Goal: Task Accomplishment & Management: Complete application form

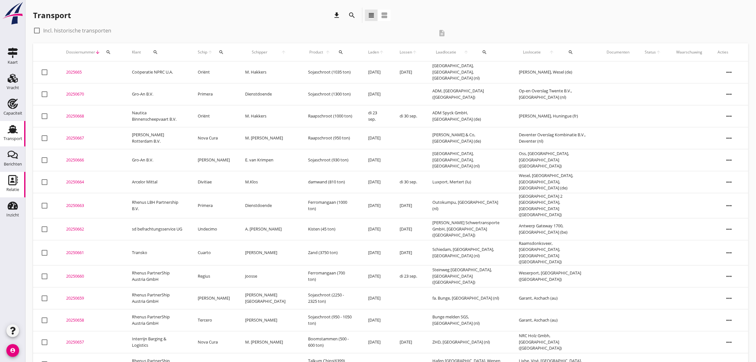
click at [12, 178] on use at bounding box center [13, 180] width 10 height 10
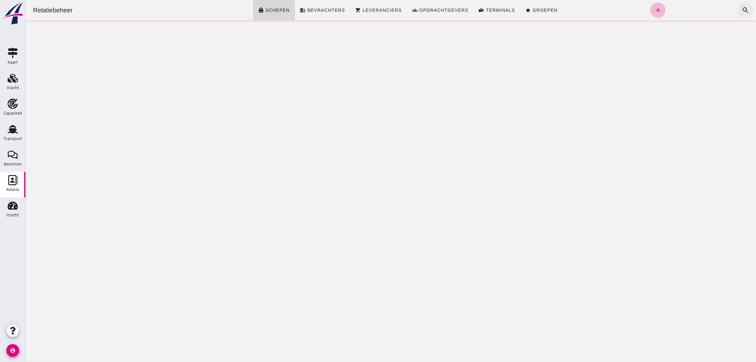
click at [742, 11] on icon "search" at bounding box center [746, 10] width 8 height 8
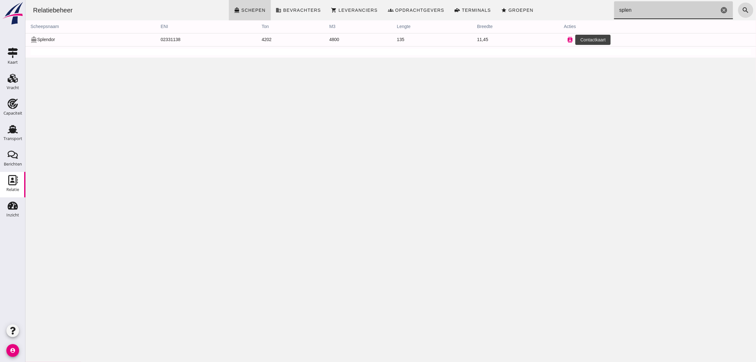
type input "splen"
click at [567, 40] on icon "contacts" at bounding box center [570, 40] width 6 height 6
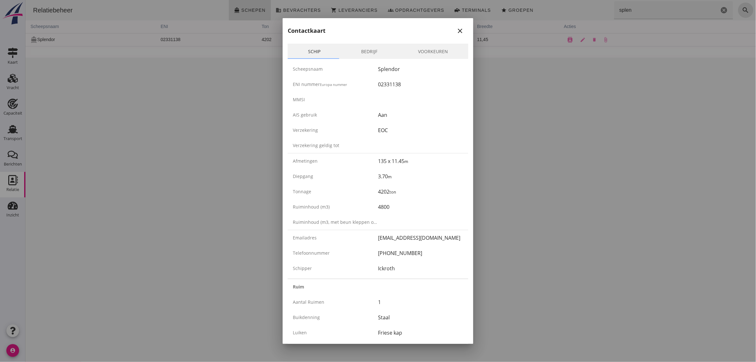
drag, startPoint x: 290, startPoint y: 128, endPoint x: 391, endPoint y: 132, distance: 101.8
click at [391, 132] on div "Verzekering EOC" at bounding box center [378, 129] width 181 height 15
click at [391, 132] on div "EOC" at bounding box center [420, 130] width 85 height 8
drag, startPoint x: 369, startPoint y: 126, endPoint x: 293, endPoint y: 70, distance: 95.1
click at [293, 70] on div "Scheepsnaam Splendor ENI nummer Europa nummer 02331138 MMSI AIS gebruik Aan Ver…" at bounding box center [378, 168] width 181 height 219
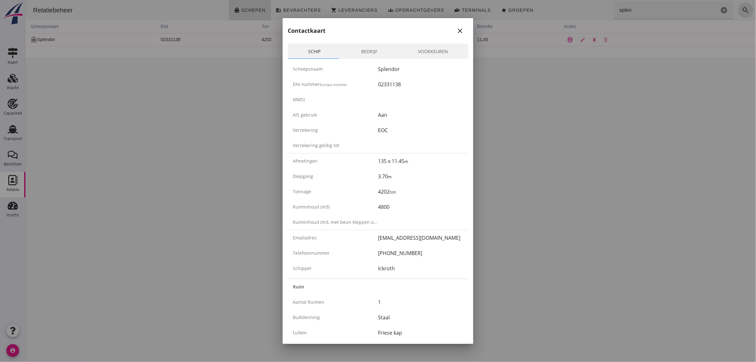
click at [292, 69] on div "Scheepsnaam Splendor" at bounding box center [378, 68] width 181 height 15
drag, startPoint x: 295, startPoint y: 71, endPoint x: 400, endPoint y: 267, distance: 222.5
click at [400, 267] on div "Scheepsnaam Splendor ENI nummer Europa nummer 02331138 MMSI AIS gebruik Aan Ver…" at bounding box center [378, 168] width 181 height 219
click at [400, 267] on div "Ickroth" at bounding box center [420, 268] width 85 height 8
drag, startPoint x: 400, startPoint y: 267, endPoint x: 288, endPoint y: 33, distance: 259.4
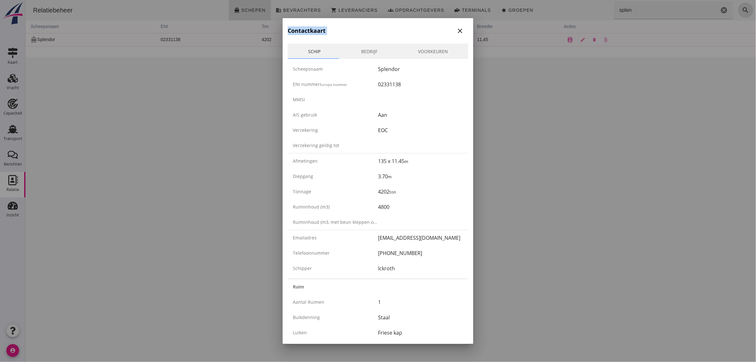
click at [288, 33] on h2 "Contactkaart" at bounding box center [307, 30] width 38 height 9
drag, startPoint x: 287, startPoint y: 31, endPoint x: 396, endPoint y: 267, distance: 260.8
click at [396, 267] on div "Ickroth" at bounding box center [420, 268] width 85 height 8
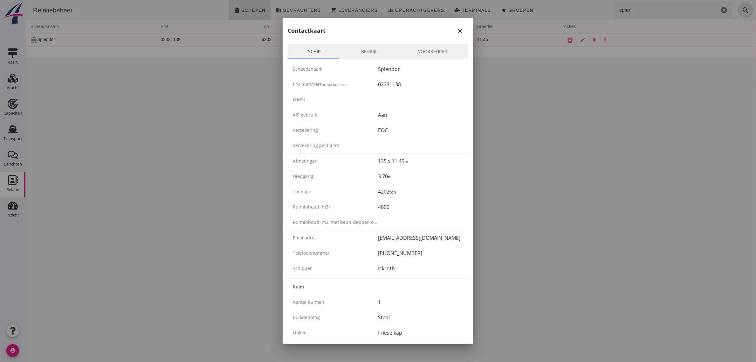
drag, startPoint x: 393, startPoint y: 274, endPoint x: 293, endPoint y: 69, distance: 228.2
click at [293, 69] on div "Scheepsnaam Splendor ENI nummer Europa nummer 02331138 MMSI AIS gebruik Aan Ver…" at bounding box center [378, 168] width 181 height 219
click at [293, 69] on div "Scheepsnaam" at bounding box center [335, 68] width 85 height 7
drag, startPoint x: 292, startPoint y: 66, endPoint x: 396, endPoint y: 274, distance: 233.1
click at [396, 274] on div "Scheepsnaam Splendor ENI nummer Europa nummer 02331138 MMSI AIS gebruik Aan Ver…" at bounding box center [378, 168] width 181 height 219
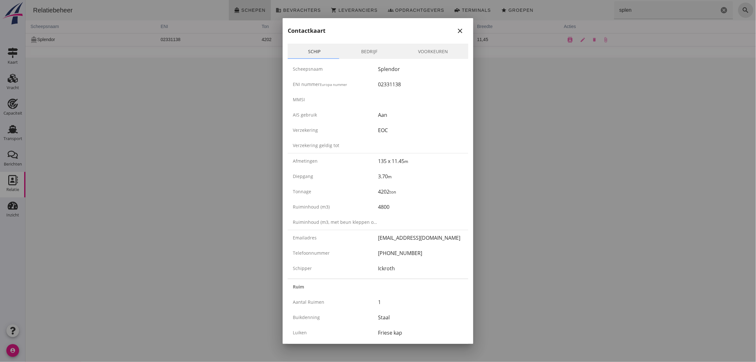
click at [396, 274] on div "Schipper Ickroth" at bounding box center [378, 267] width 181 height 15
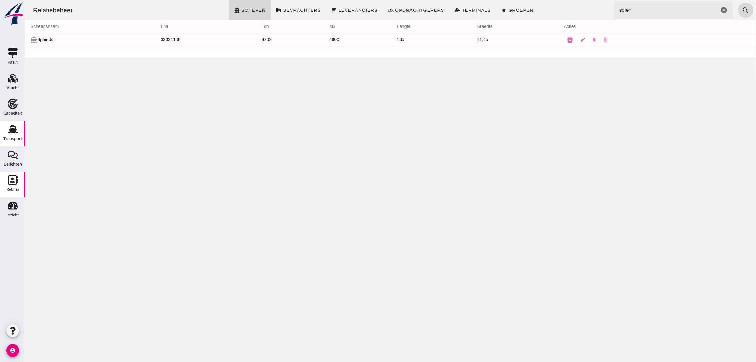
click at [10, 129] on use at bounding box center [13, 129] width 10 height 8
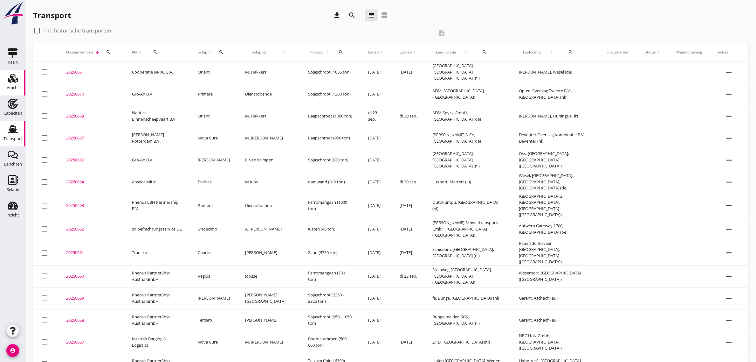
click at [13, 80] on use at bounding box center [13, 78] width 10 height 9
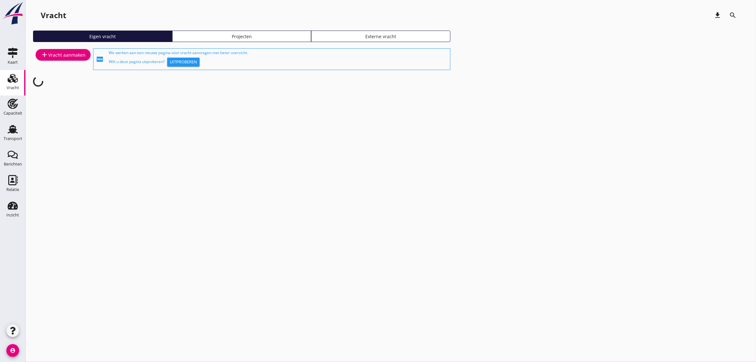
click at [59, 55] on div "add Vracht aanmaken" at bounding box center [63, 55] width 45 height 8
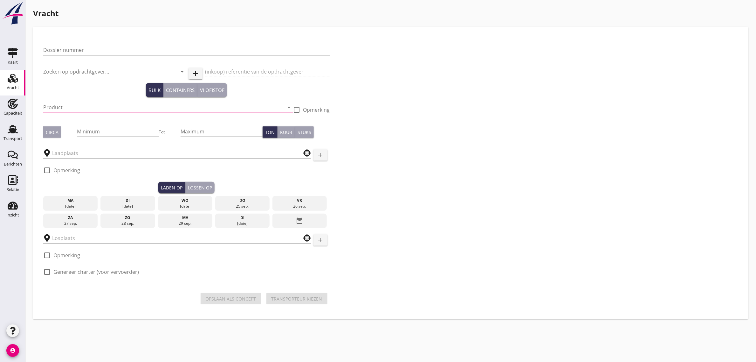
click at [88, 49] on input "Dossier nummer" at bounding box center [186, 50] width 287 height 10
type input "20250671"
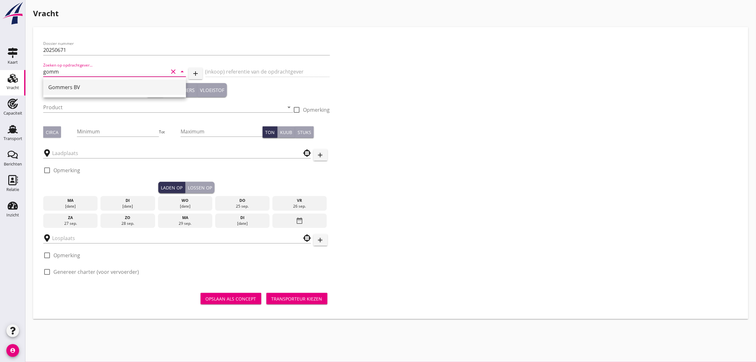
click at [72, 91] on div "Gommers BV" at bounding box center [114, 87] width 133 height 8
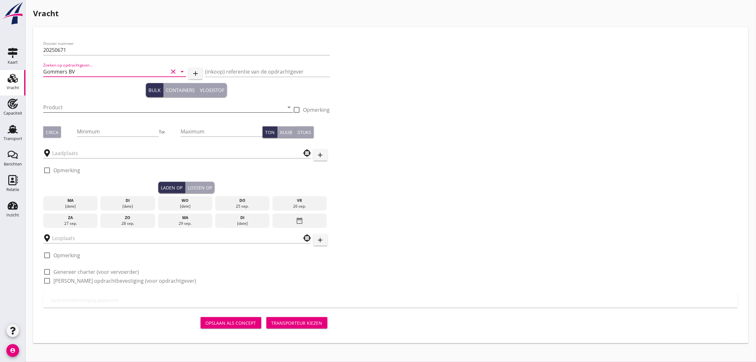
type input "Gommers BV"
click at [68, 102] on input "Product" at bounding box center [163, 107] width 241 height 10
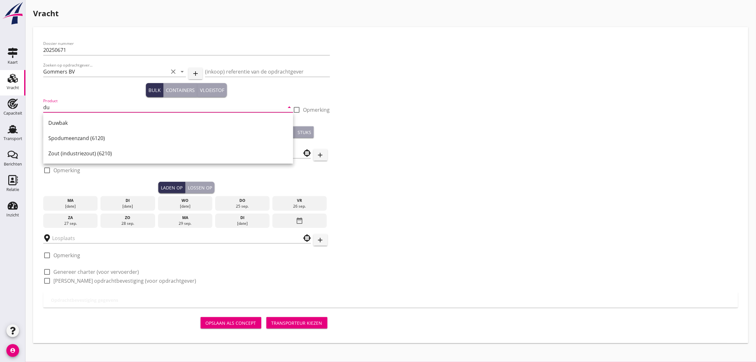
type input "d"
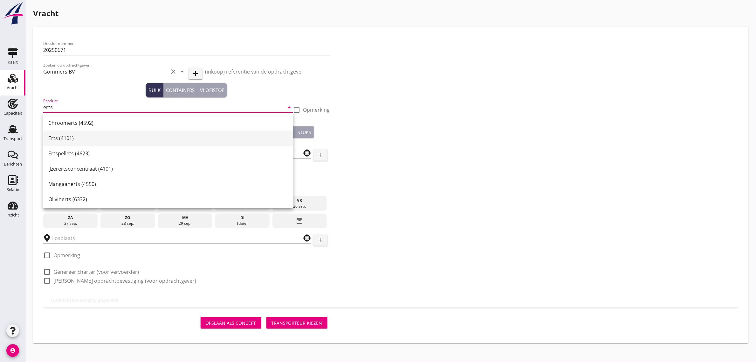
click at [65, 141] on div "Erts (4101)" at bounding box center [168, 138] width 240 height 8
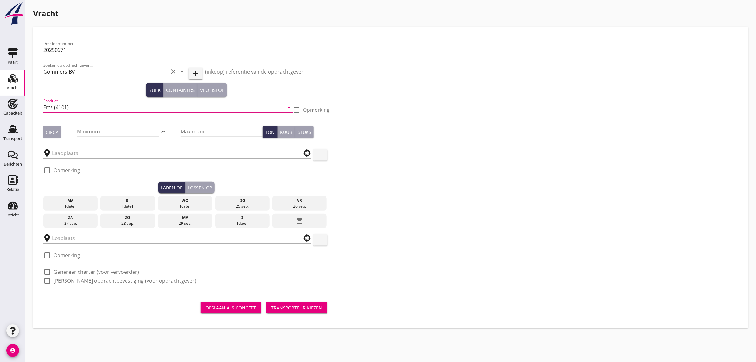
type input "Erts (4101)"
click at [474, 134] on div "Dossier nummer 20250671 Zoeken op opdrachtgever... Gommers BV clear arrow_drop_…" at bounding box center [391, 164] width 700 height 255
click at [248, 204] on div "25 sep." at bounding box center [243, 206] width 52 height 6
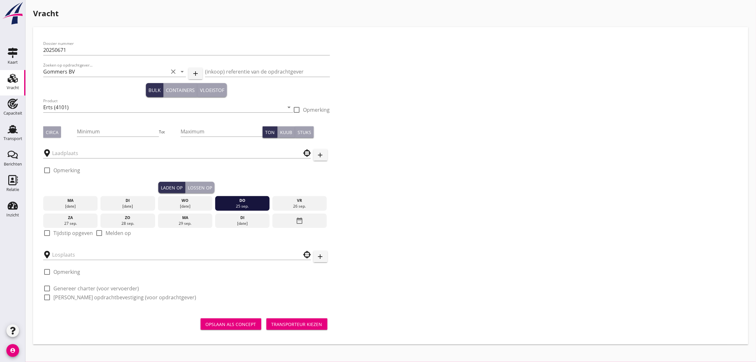
click at [76, 234] on label "Tijdstip opgeven" at bounding box center [72, 233] width 39 height 6
checkbox input "true"
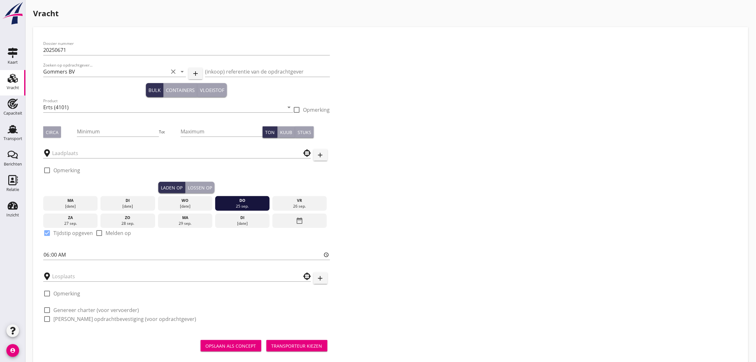
click at [195, 188] on div "Lossen op" at bounding box center [200, 187] width 24 height 7
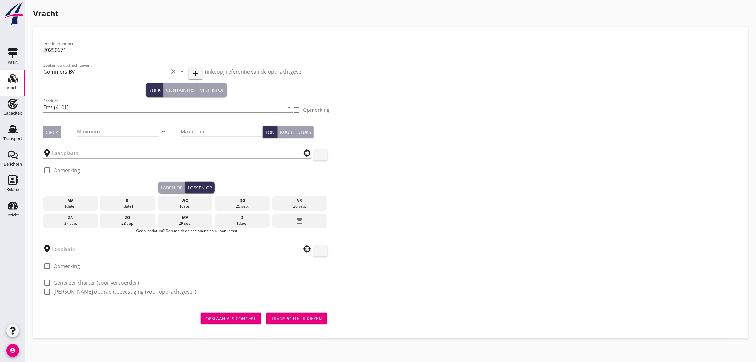
click at [296, 224] on icon "date_range" at bounding box center [300, 220] width 8 height 11
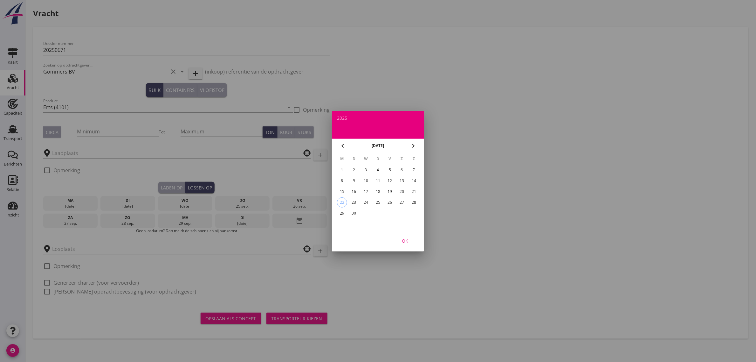
click at [413, 146] on icon "chevron_right" at bounding box center [414, 146] width 8 height 8
click at [369, 168] on div "1" at bounding box center [366, 170] width 10 height 10
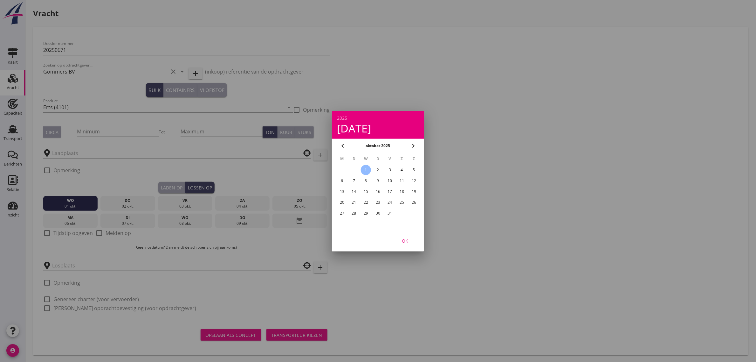
click at [404, 242] on div "OK" at bounding box center [405, 240] width 18 height 7
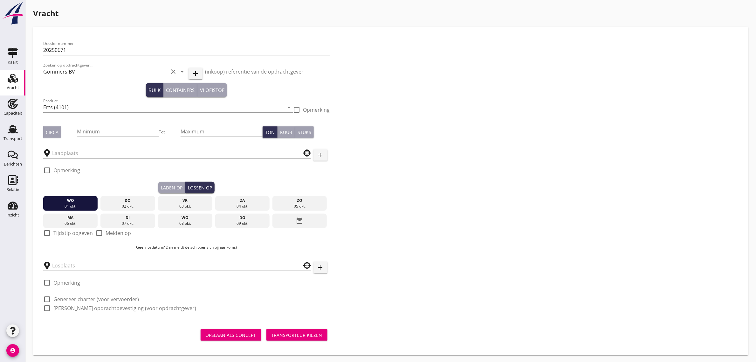
click at [55, 233] on label "Tijdstip opgeven" at bounding box center [72, 233] width 39 height 6
checkbox input "true"
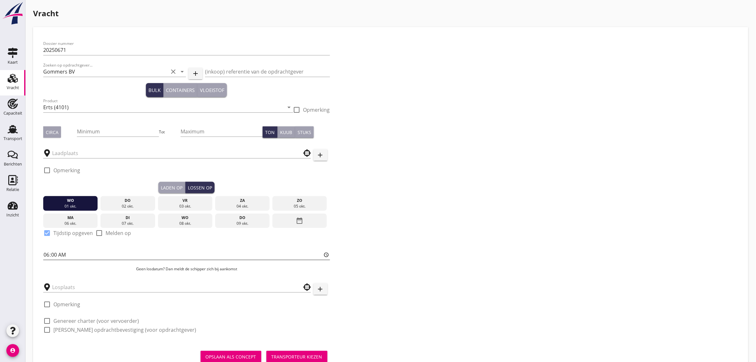
click at [47, 255] on input "06:00" at bounding box center [186, 254] width 287 height 10
type input "14:00"
click at [70, 286] on input "text" at bounding box center [172, 287] width 241 height 10
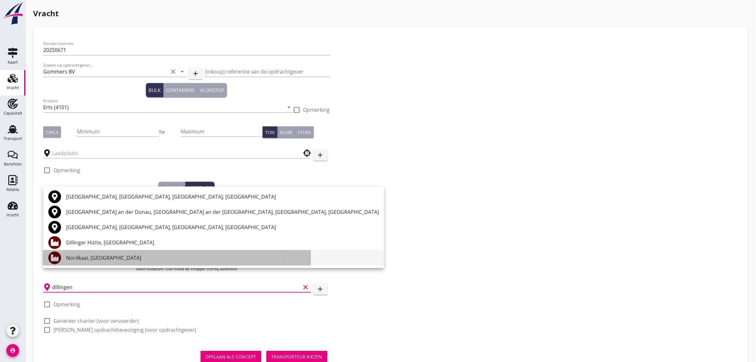
click at [118, 255] on div "Nordkaai, [GEOGRAPHIC_DATA]" at bounding box center [222, 258] width 313 height 8
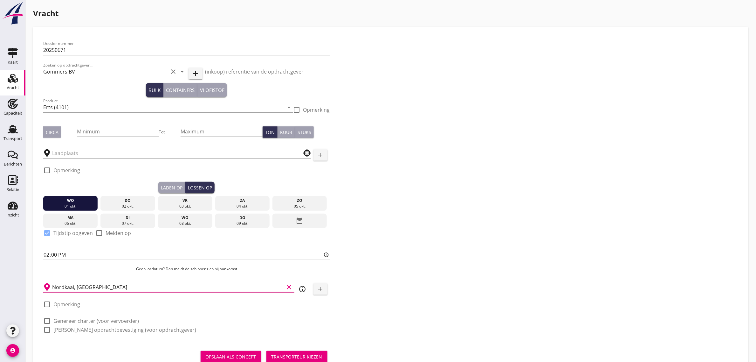
type input "Nordkaai, [GEOGRAPHIC_DATA]"
click at [75, 318] on label "Genereer charter (voor vervoerder)" at bounding box center [96, 320] width 86 height 6
checkbox input "true"
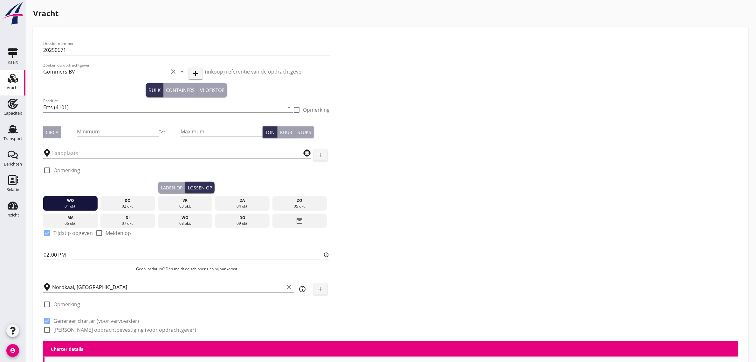
click at [76, 327] on label "[PERSON_NAME] opdrachtbevestiging (voor opdrachtgever)" at bounding box center [124, 329] width 143 height 6
checkbox input "true"
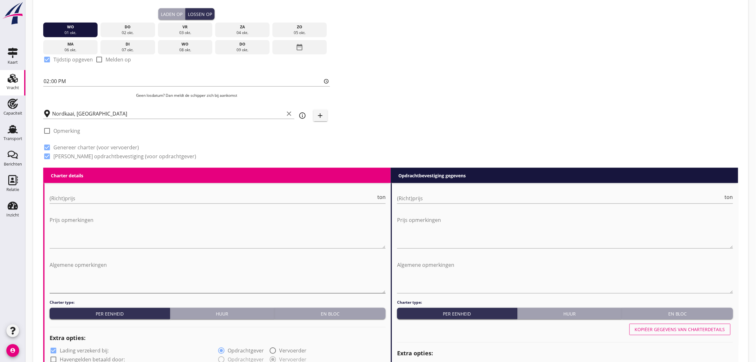
scroll to position [217, 0]
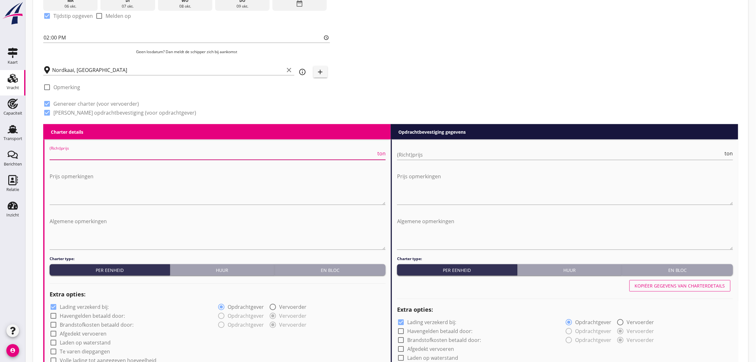
click at [79, 154] on input "(Richt)prijs" at bounding box center [213, 154] width 327 height 10
type input "10"
click at [73, 224] on textarea "Algemene opmerkingen" at bounding box center [218, 232] width 336 height 33
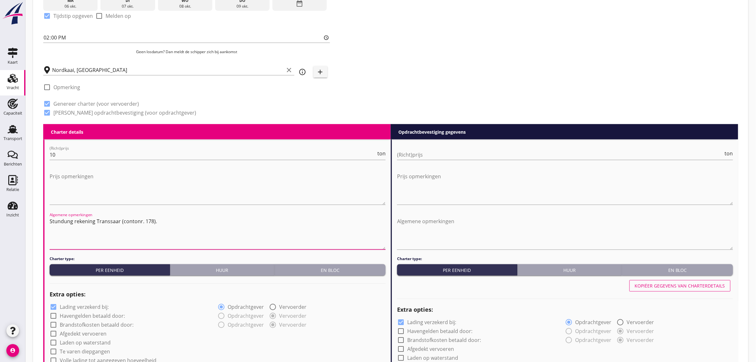
type textarea "Stundung rekening Transsaar (contonr. 178)."
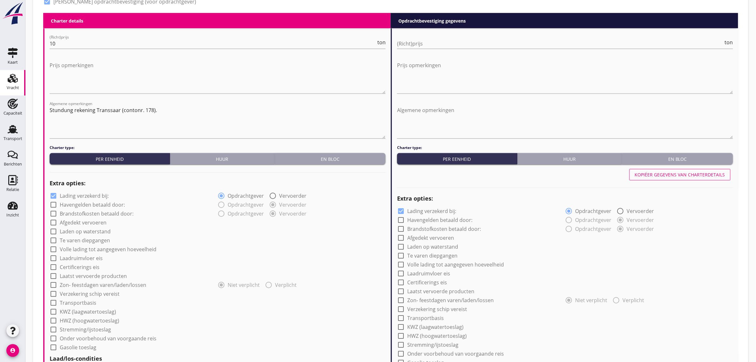
scroll to position [376, 0]
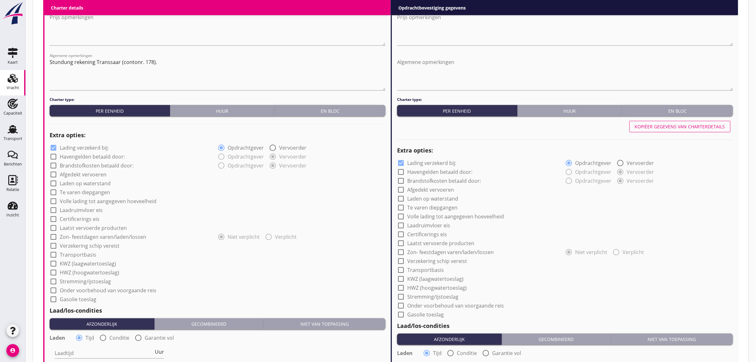
click at [85, 183] on label "Laden op waterstand" at bounding box center [85, 183] width 51 height 6
checkbox input "true"
click at [85, 210] on label "Laadruimvloer eis" at bounding box center [81, 210] width 43 height 6
checkbox input "true"
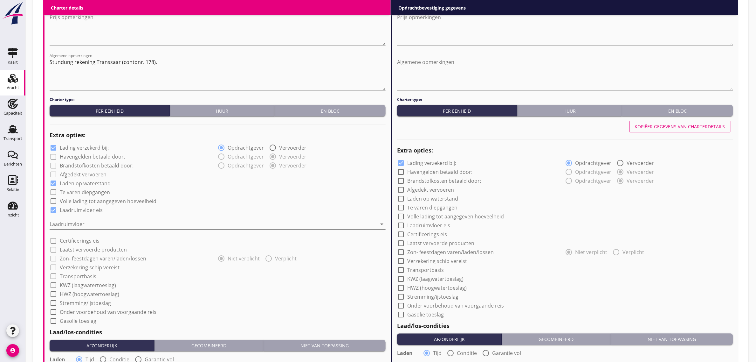
drag, startPoint x: 80, startPoint y: 218, endPoint x: 80, endPoint y: 222, distance: 3.5
click at [80, 220] on div at bounding box center [213, 224] width 327 height 10
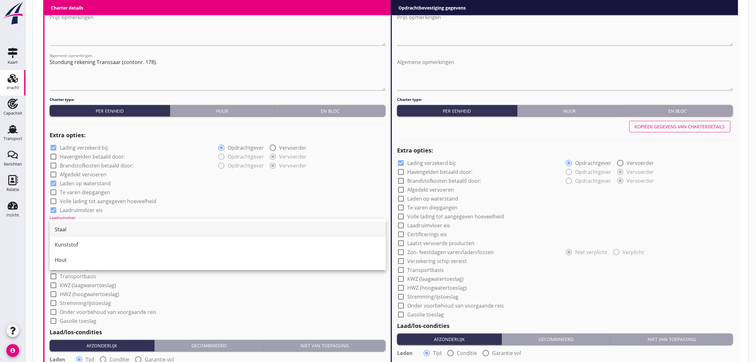
click at [80, 225] on div "Staal" at bounding box center [218, 229] width 326 height 8
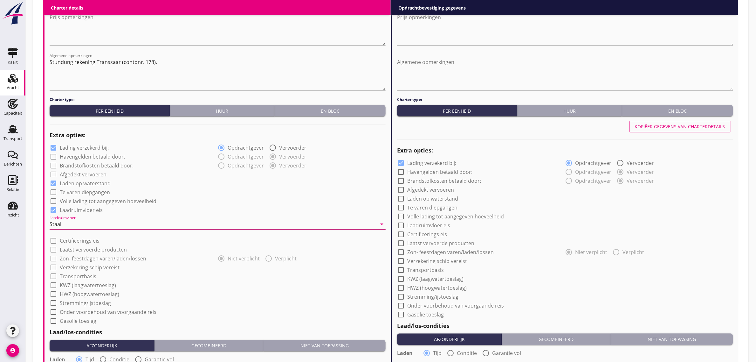
click at [171, 223] on div "Staal" at bounding box center [213, 224] width 327 height 10
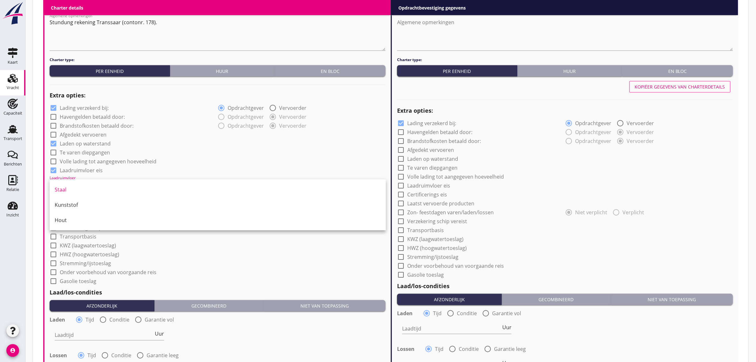
click at [229, 249] on div "check_box_outline_blank HWZ (hoogwatertoeslag)" at bounding box center [218, 253] width 336 height 9
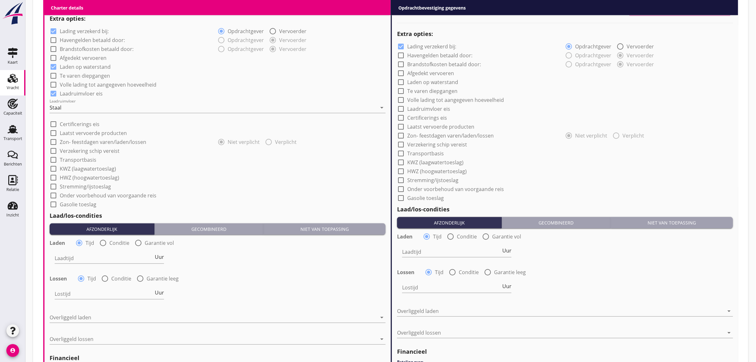
scroll to position [495, 0]
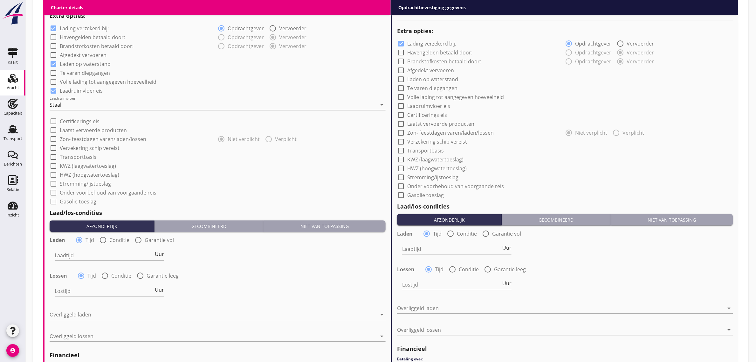
click at [82, 154] on label "Transportbasis" at bounding box center [78, 157] width 37 height 6
checkbox input "true"
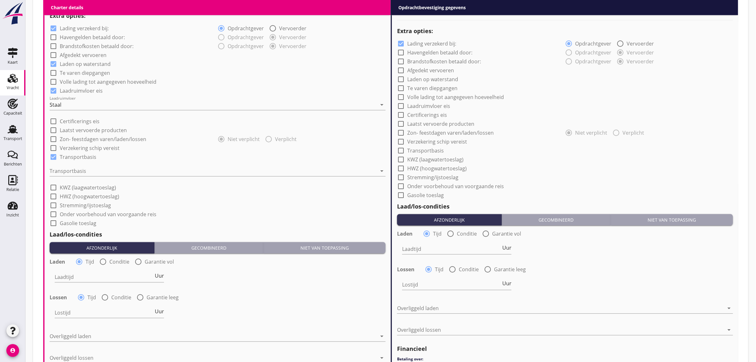
click at [82, 164] on div "Transportbasis arrow_drop_down" at bounding box center [218, 172] width 336 height 20
click at [82, 169] on div at bounding box center [213, 171] width 327 height 10
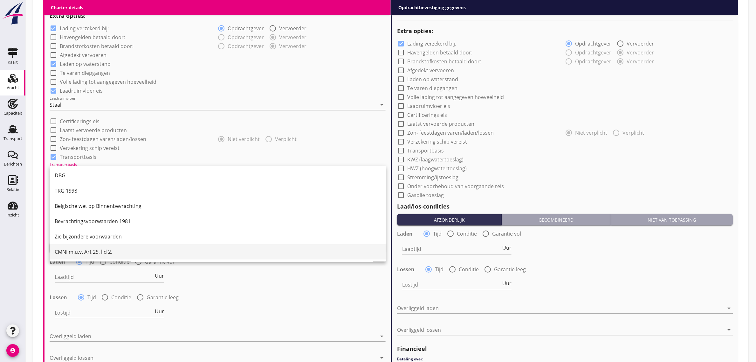
scroll to position [17, 0]
click at [104, 253] on div "CMNI m.u.v. Art 25, lid 2." at bounding box center [218, 251] width 326 height 8
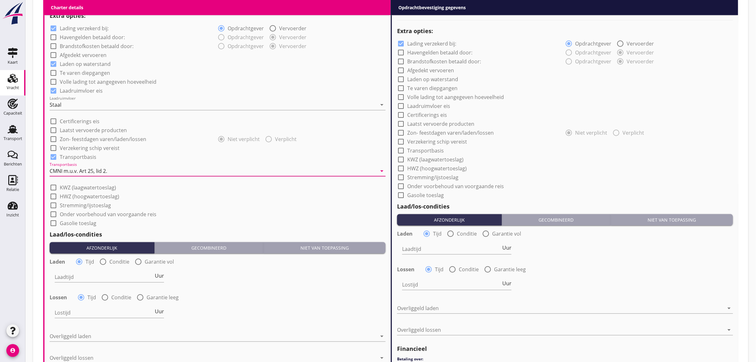
click at [76, 185] on label "KWZ (laagwatertoeslag)" at bounding box center [88, 187] width 56 height 6
checkbox input "true"
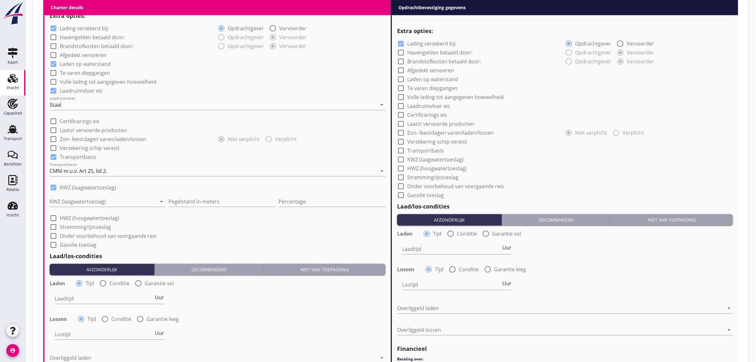
click at [77, 195] on div "KWZ (laagwatertoeslag) arrow_drop_down" at bounding box center [108, 203] width 116 height 20
click at [80, 203] on div at bounding box center [103, 201] width 107 height 10
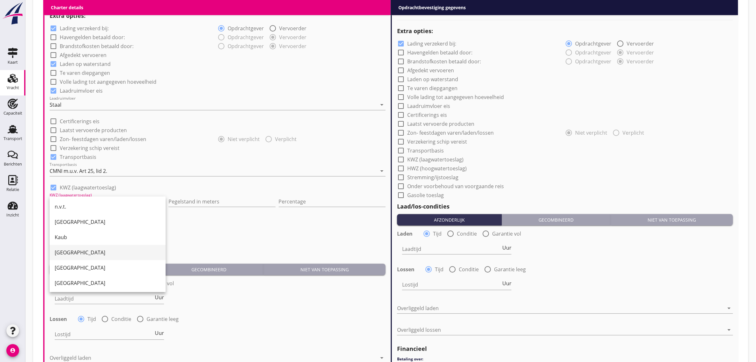
click at [80, 253] on div "[GEOGRAPHIC_DATA]" at bounding box center [108, 253] width 106 height 8
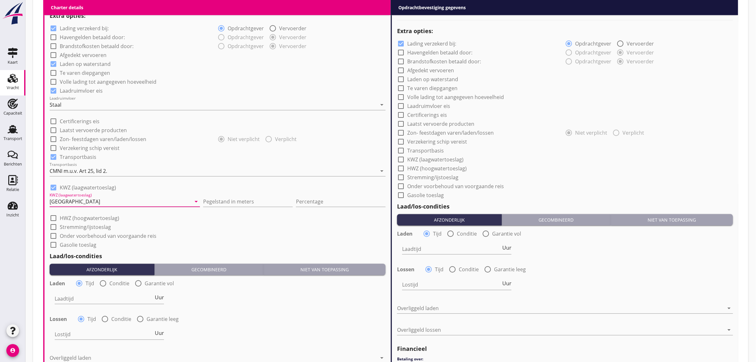
click at [203, 209] on div at bounding box center [248, 211] width 90 height 4
click at [203, 203] on input "Pegelstand in meters" at bounding box center [248, 201] width 90 height 10
type input "2"
type input "2.10"
type input "10"
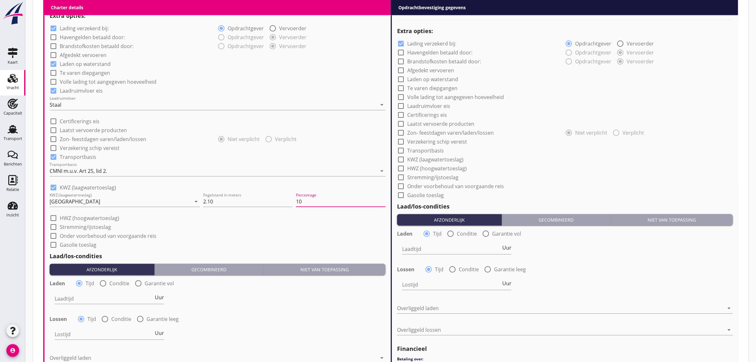
click at [223, 232] on div "check_box_outline_blank Onder voorbehoud van voorgaande reis" at bounding box center [218, 235] width 336 height 9
click at [92, 228] on label "Stremming/ijstoeslag" at bounding box center [85, 227] width 51 height 6
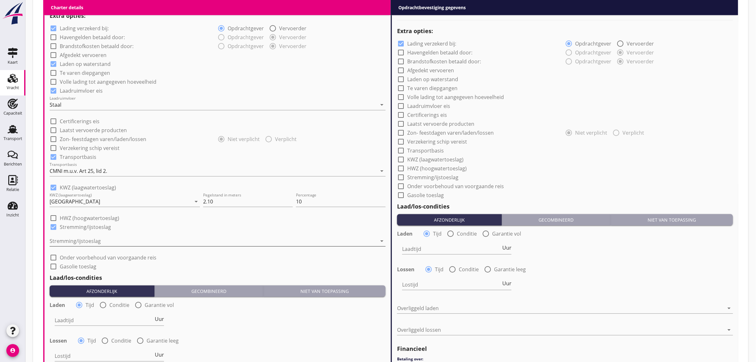
click at [91, 236] on div at bounding box center [213, 241] width 327 height 10
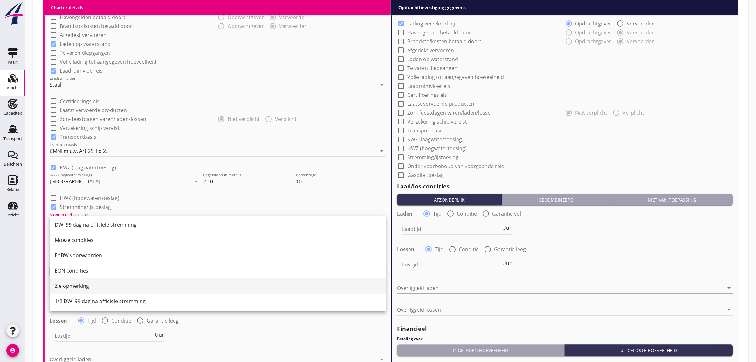
scroll to position [535, 0]
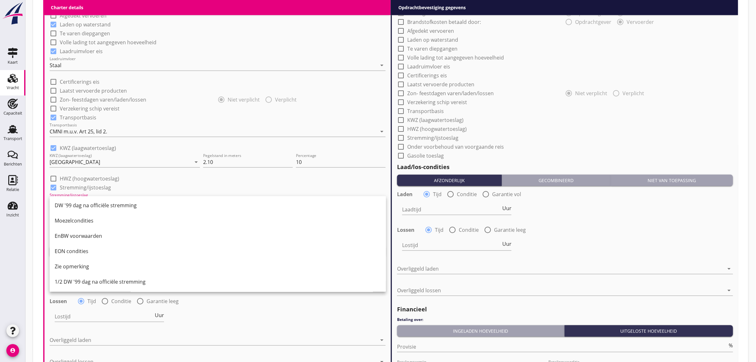
click at [271, 314] on div "Lostijd Uur" at bounding box center [217, 316] width 337 height 23
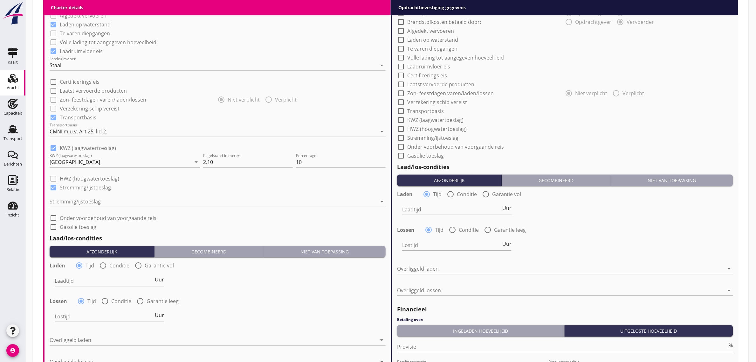
click at [88, 184] on label "Stremming/ijstoeslag" at bounding box center [85, 187] width 51 height 6
checkbox input "false"
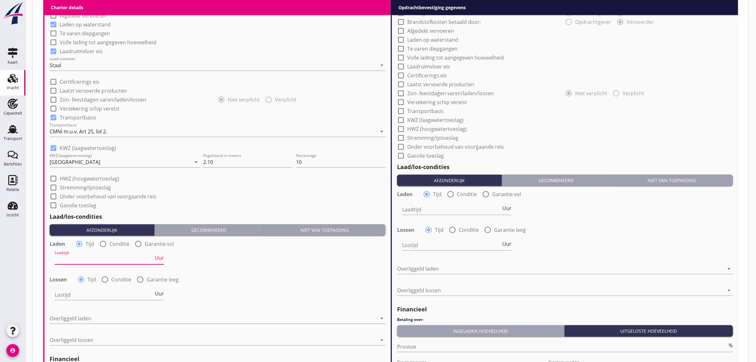
click at [75, 258] on input "Laadtijd" at bounding box center [104, 259] width 99 height 10
type input "24"
type input "36"
click at [261, 294] on div "Lostijd 36 Uur" at bounding box center [217, 295] width 337 height 23
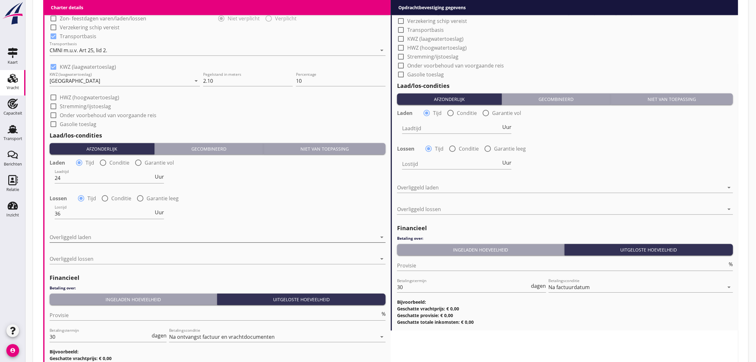
scroll to position [654, 0]
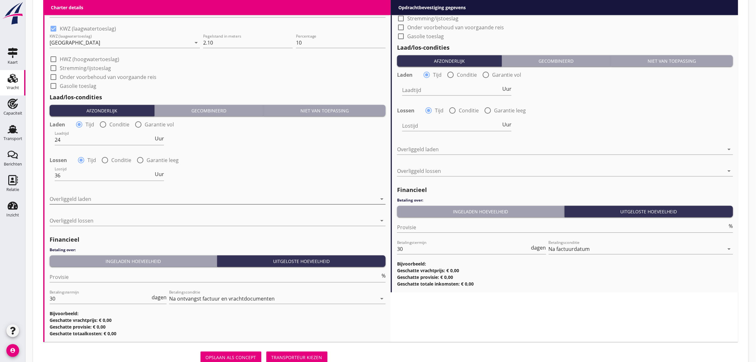
click at [121, 201] on div at bounding box center [213, 199] width 327 height 10
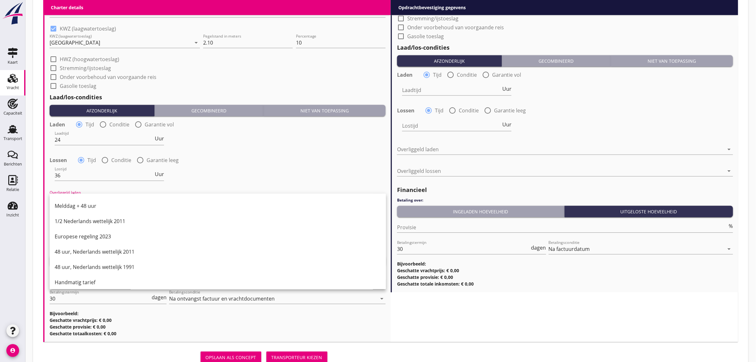
scroll to position [321, 0]
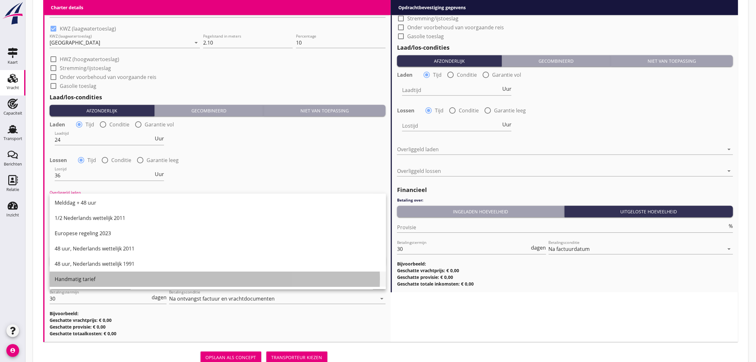
click at [105, 277] on div "Handmatig tarief" at bounding box center [218, 279] width 326 height 8
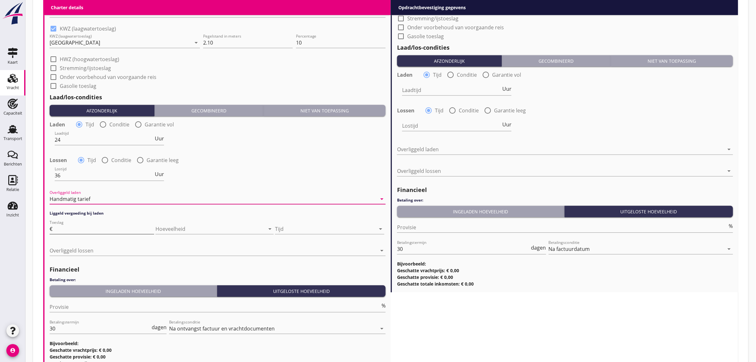
click at [80, 226] on input "Toeslag" at bounding box center [104, 229] width 100 height 10
type input "105"
type input "105.50"
click at [198, 230] on div at bounding box center [205, 229] width 100 height 10
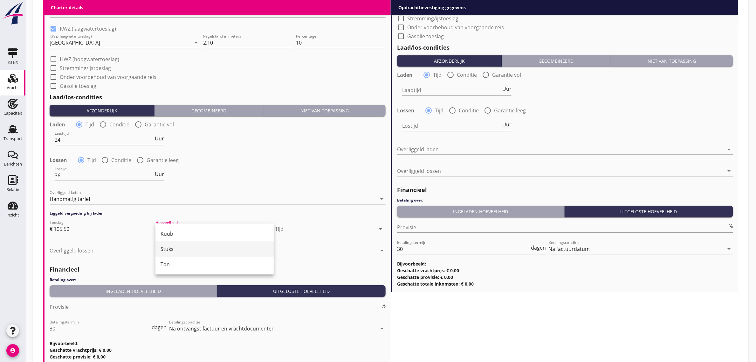
click at [188, 247] on div "Stuks" at bounding box center [215, 249] width 108 height 8
click at [293, 224] on div at bounding box center [328, 229] width 96 height 10
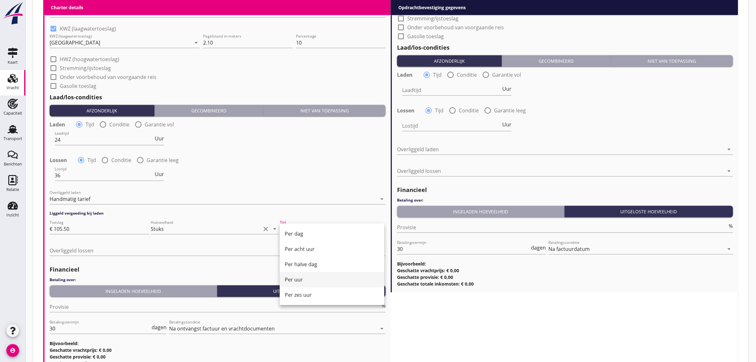
click at [309, 278] on div "Per uur" at bounding box center [332, 279] width 94 height 8
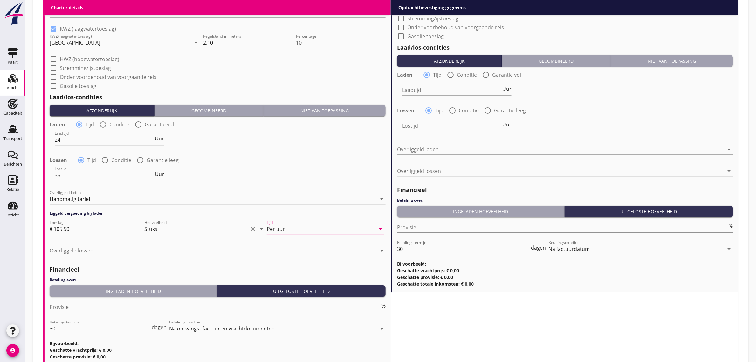
click at [281, 183] on div "Lostijd 36 Uur" at bounding box center [217, 175] width 337 height 23
click at [76, 247] on div at bounding box center [213, 250] width 327 height 10
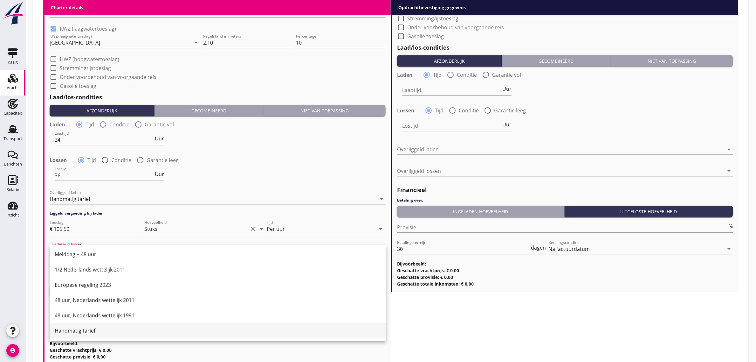
click at [96, 327] on div "Handmatig tarief" at bounding box center [218, 331] width 326 height 8
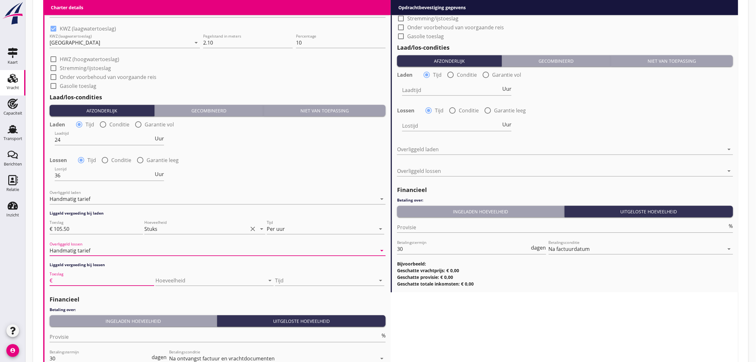
click at [75, 277] on input "Toeslag" at bounding box center [104, 280] width 100 height 10
type input "105"
type input "105.50"
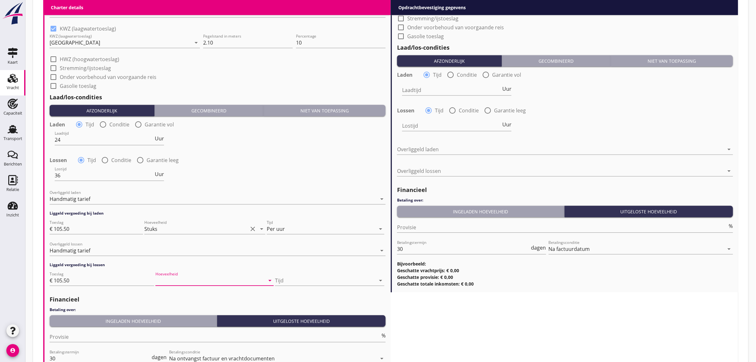
drag, startPoint x: 178, startPoint y: 280, endPoint x: 183, endPoint y: 292, distance: 12.1
click at [179, 280] on div at bounding box center [205, 280] width 100 height 10
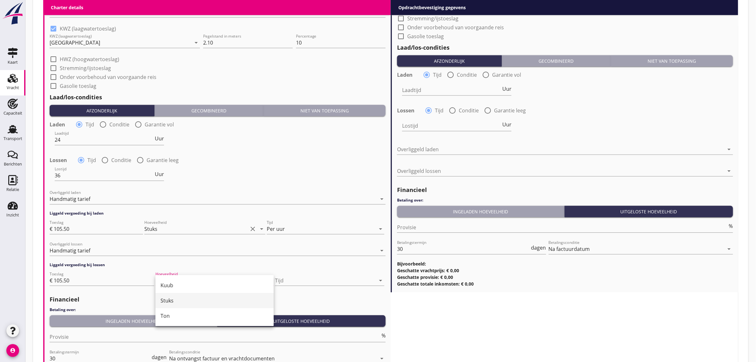
click at [181, 296] on div "Stuks" at bounding box center [215, 300] width 108 height 8
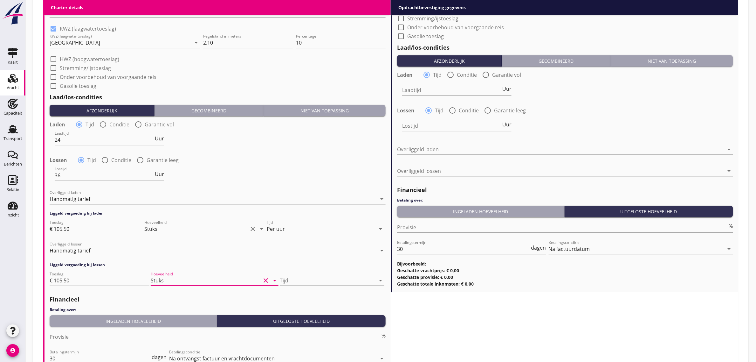
click at [304, 281] on div at bounding box center [328, 280] width 96 height 10
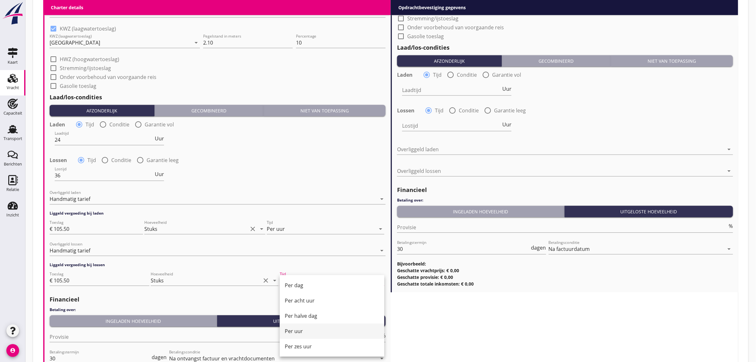
click at [307, 327] on div "Per uur" at bounding box center [332, 331] width 94 height 8
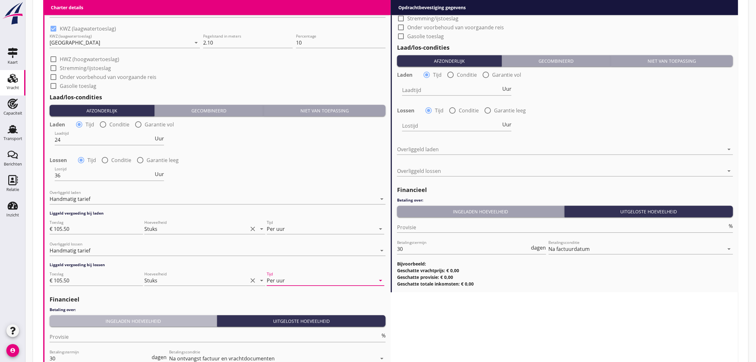
click at [123, 323] on div "Ingeladen hoeveelheid" at bounding box center [133, 320] width 162 height 7
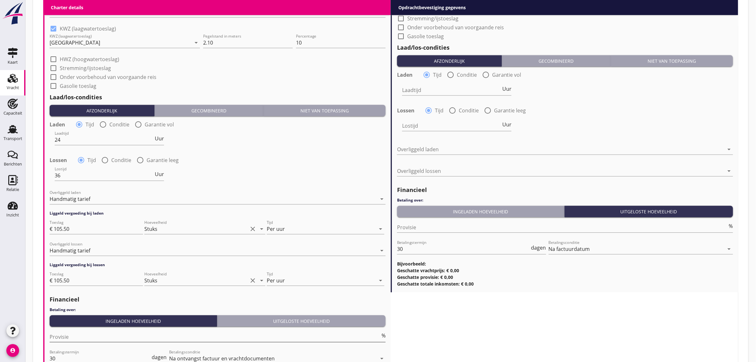
click at [81, 339] on input "Provisie" at bounding box center [215, 336] width 331 height 10
type input "5"
click at [579, 320] on div "Opdrachtbevestiging gegevens keyboard_arrow_down (Richt)prijs ton Prijs opmerki…" at bounding box center [565, 44] width 348 height 714
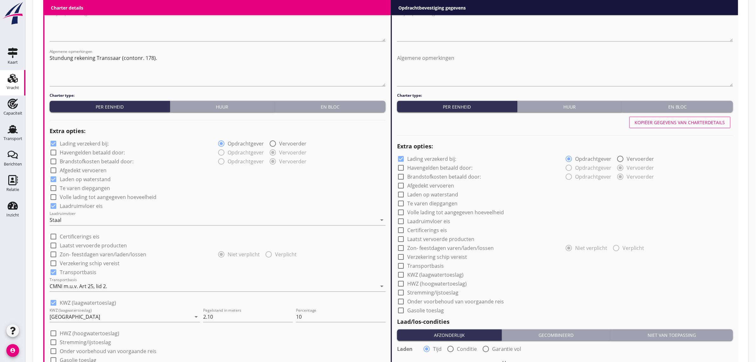
scroll to position [376, 0]
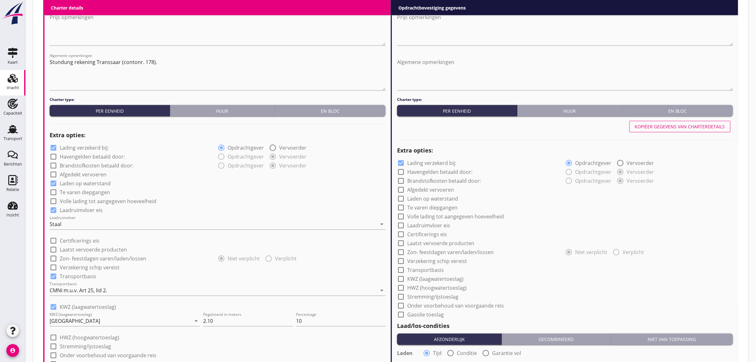
click at [670, 126] on div "Kopiëer gegevens van charterdetails" at bounding box center [680, 126] width 90 height 7
checkbox input "true"
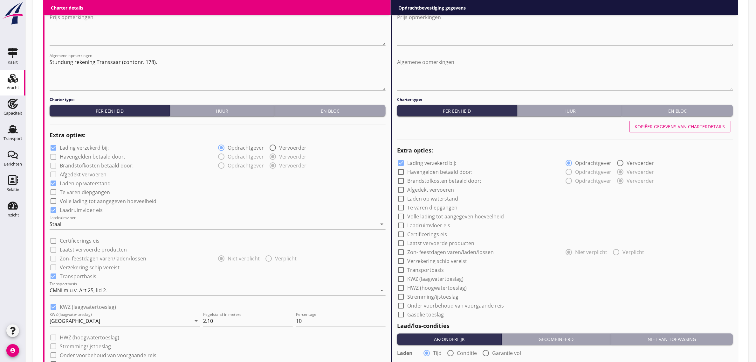
type input "24"
type input "36"
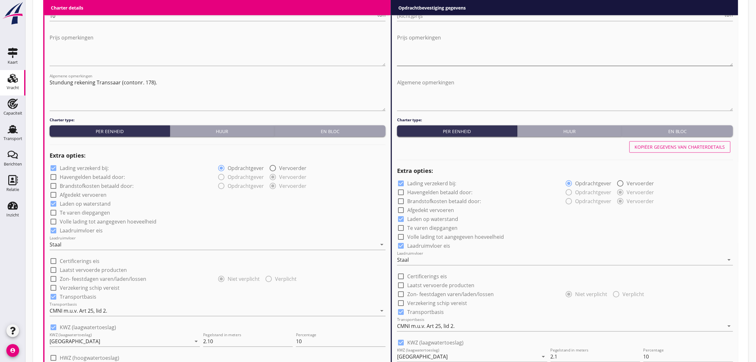
scroll to position [336, 0]
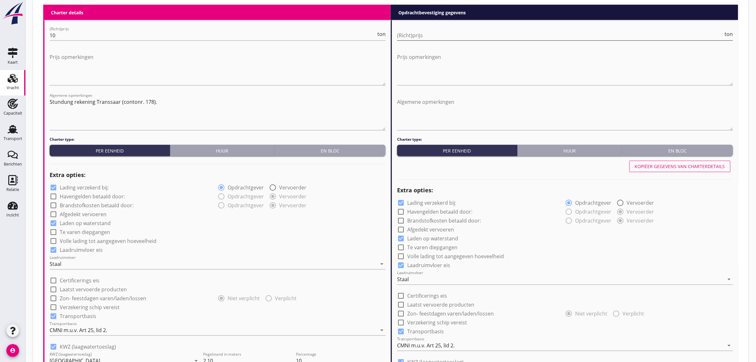
click at [412, 37] on input "(Richt)prijs" at bounding box center [560, 35] width 327 height 10
type input "10"
click at [700, 209] on div "radio_button_unchecked Opdrachtgever radio_button_checked Vervoerder" at bounding box center [649, 211] width 168 height 9
click at [162, 102] on textarea "Stundung rekening Transsaar (contonr. 178)." at bounding box center [218, 113] width 336 height 33
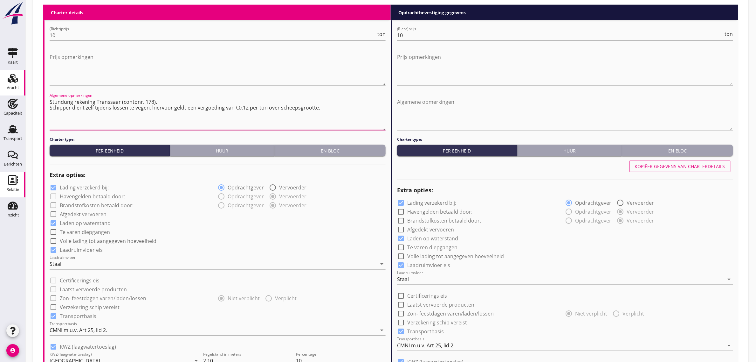
type textarea "Stundung rekening Transsaar (contonr. 178). Schipper dient zelf tijdens lossen …"
drag, startPoint x: 318, startPoint y: 106, endPoint x: 50, endPoint y: 100, distance: 267.8
click at [50, 100] on textarea "Stundung rekening Transsaar (contonr. 178). Schipper dient zelf tijdens lossen …" at bounding box center [218, 113] width 336 height 33
click at [470, 104] on textarea "Algemene opmerkingen" at bounding box center [565, 113] width 336 height 33
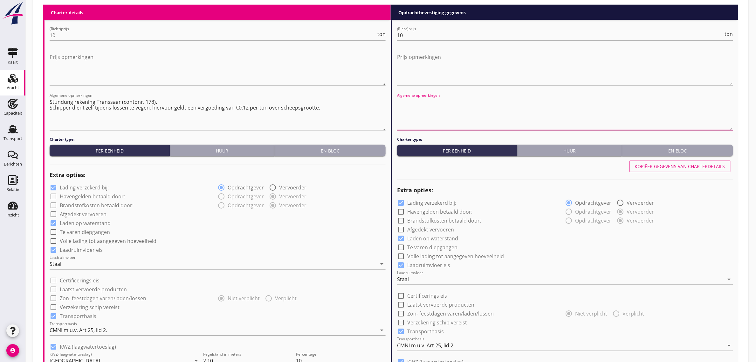
paste textarea "Stundung rekening Transsaar (contonr. 178). Schipper dient zelf tijdens lossen …"
type textarea "Stundung rekening Transsaar (contonr. 178). Schipper dient zelf tijdens lossen …"
click at [691, 194] on h2 "Extra opties:" at bounding box center [565, 190] width 336 height 9
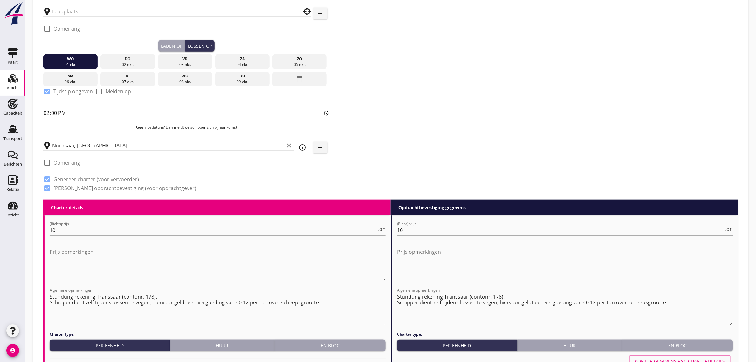
scroll to position [98, 0]
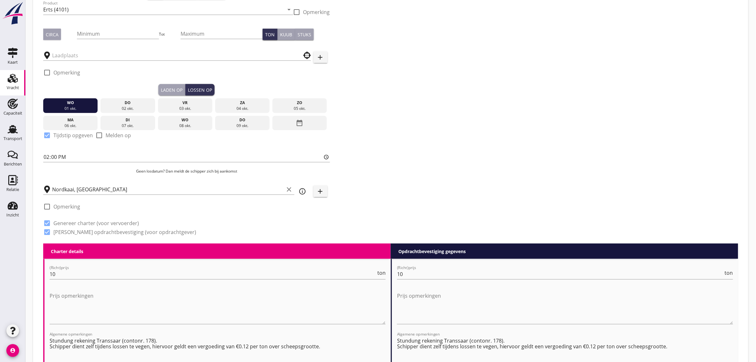
click at [429, 115] on div "Dossier nummer 20250671 Zoeken op opdrachtgever... Gommers BV clear arrow_drop_…" at bounding box center [391, 92] width 700 height 304
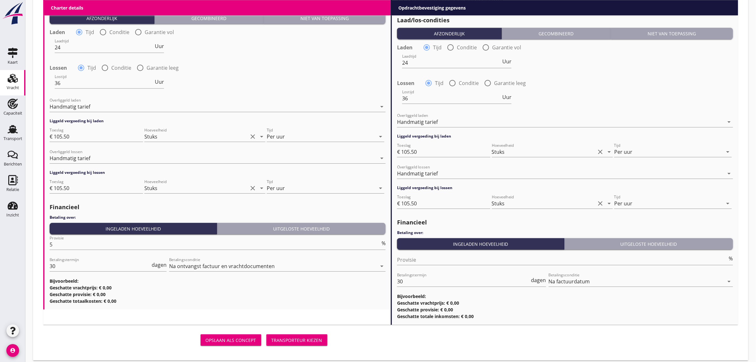
scroll to position [751, 0]
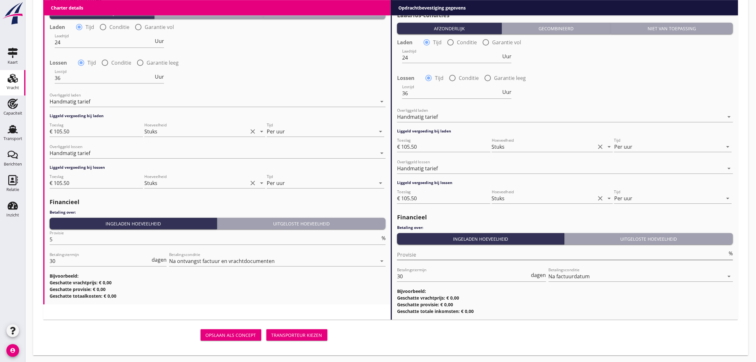
click at [411, 255] on input "Provisie" at bounding box center [562, 254] width 331 height 10
type input "2"
type input "2.50"
click at [311, 333] on div "Transporteur kiezen" at bounding box center [297, 334] width 51 height 7
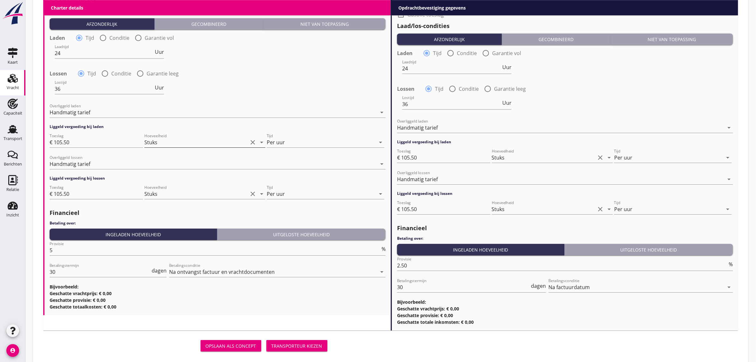
scroll to position [762, 0]
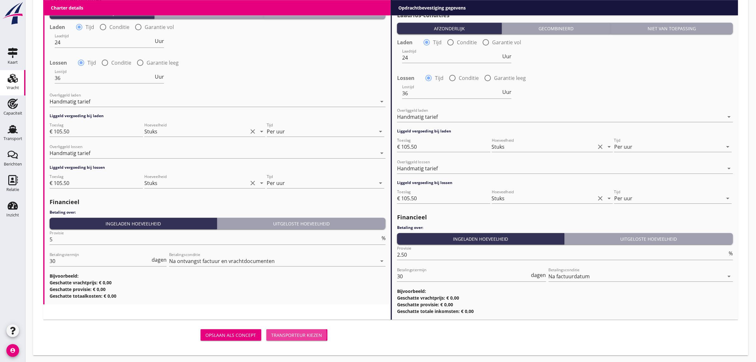
click at [305, 331] on div "Transporteur kiezen" at bounding box center [297, 334] width 51 height 7
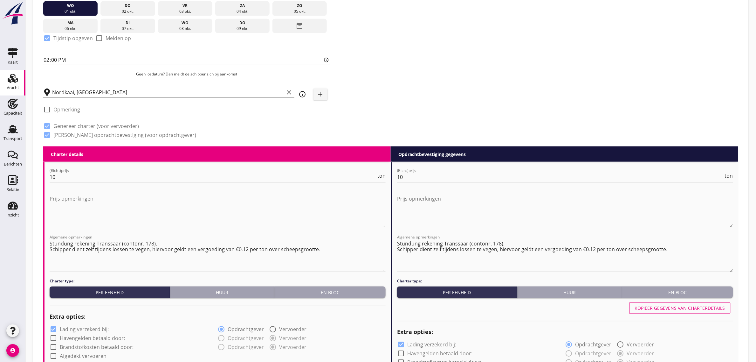
scroll to position [0, 0]
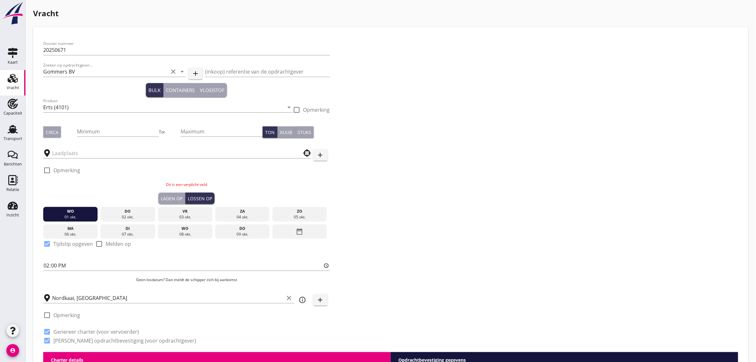
click at [61, 135] on div "Circa" at bounding box center [60, 131] width 34 height 11
click at [48, 135] on button "Circa" at bounding box center [52, 131] width 18 height 11
drag, startPoint x: 176, startPoint y: 132, endPoint x: 201, endPoint y: 134, distance: 24.6
click at [182, 133] on div "Circa Minimum Tot Maximum Ton Kuub Stuks" at bounding box center [186, 132] width 287 height 22
click at [117, 132] on input "Minimum" at bounding box center [118, 131] width 82 height 10
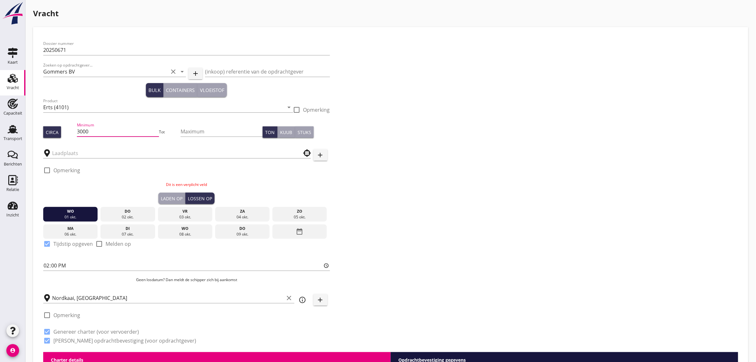
type input "3000"
type input "3100"
click at [451, 194] on div "Dossier nummer 20250671 Zoeken op opdrachtgever... Gommers BV clear arrow_drop_…" at bounding box center [391, 194] width 700 height 314
click at [174, 199] on div "Laden op" at bounding box center [172, 198] width 22 height 7
type input "06:00"
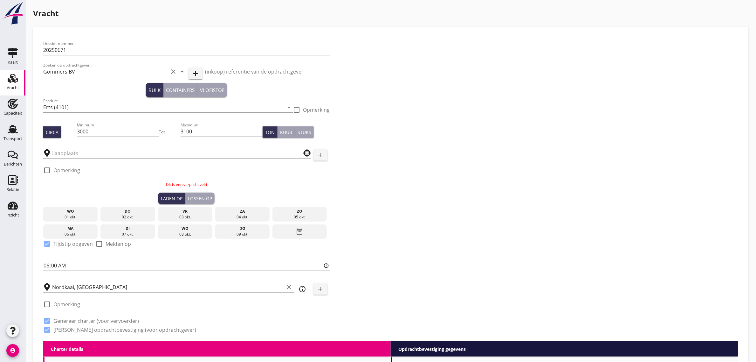
click at [287, 232] on div "date_range" at bounding box center [299, 231] width 54 height 15
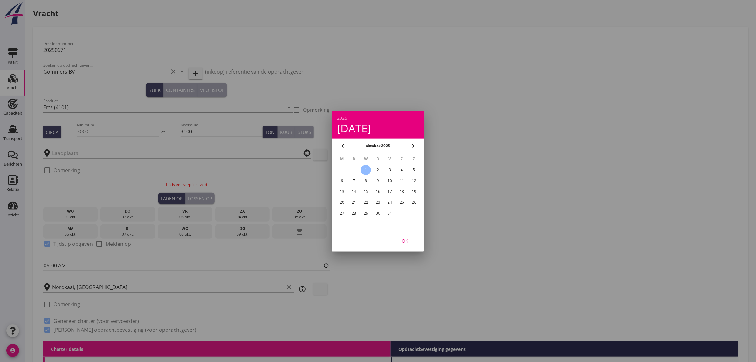
click at [465, 213] on div at bounding box center [378, 181] width 756 height 362
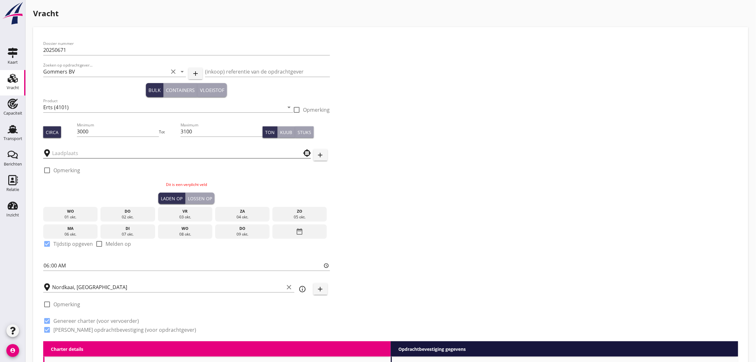
click at [77, 152] on input "text" at bounding box center [172, 153] width 241 height 10
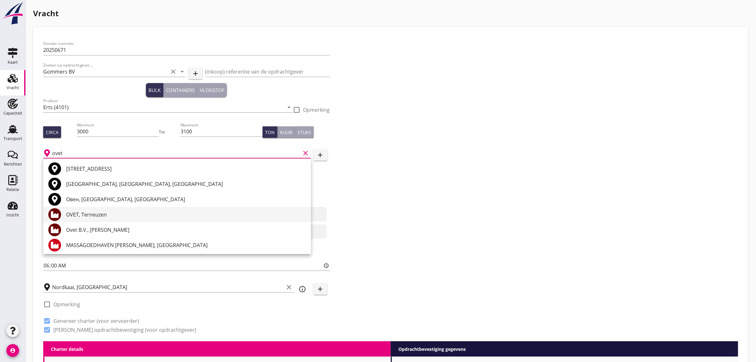
click at [85, 213] on div "OVET, Terneuzen" at bounding box center [186, 214] width 240 height 8
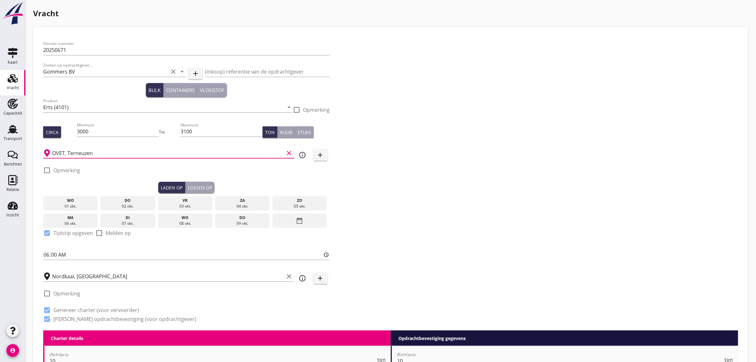
type input "OVET, Terneuzen"
click at [465, 204] on div "Dossier nummer 20250671 Zoeken op opdrachtgever... Gommers BV clear arrow_drop_…" at bounding box center [391, 183] width 700 height 293
click at [201, 191] on button "Lossen op" at bounding box center [199, 187] width 29 height 11
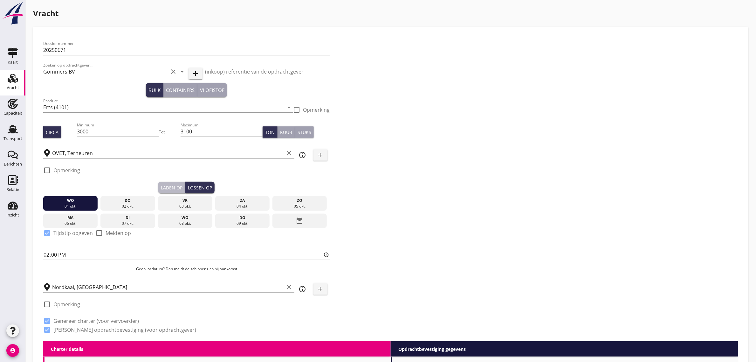
click at [165, 188] on div "Laden op" at bounding box center [172, 187] width 22 height 7
type input "06:00"
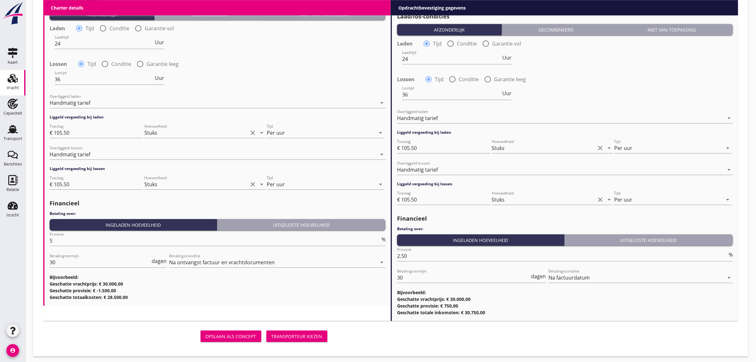
scroll to position [741, 0]
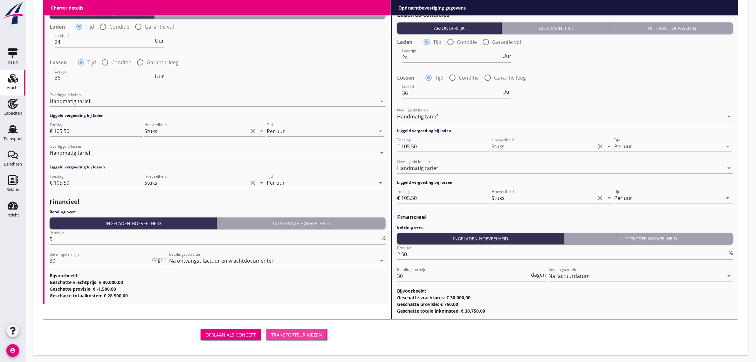
click at [284, 332] on div "Transporteur kiezen" at bounding box center [297, 334] width 51 height 7
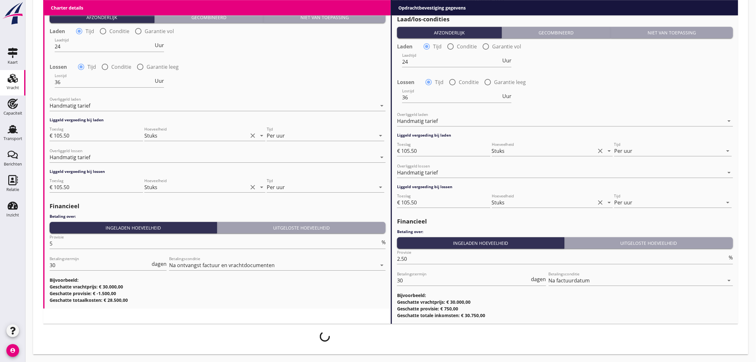
scroll to position [735, 0]
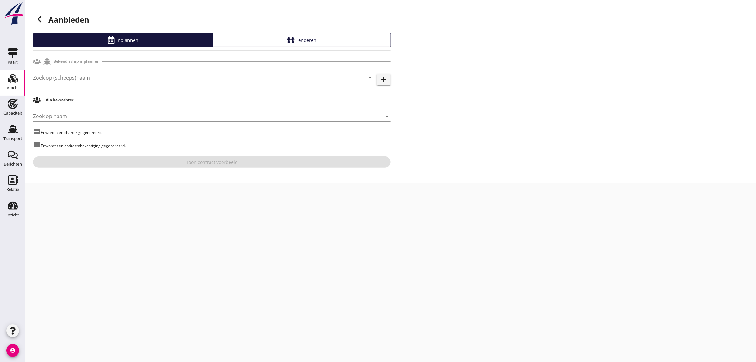
click at [96, 72] on div "Zoek op (scheeps)naam arrow_drop_down add" at bounding box center [212, 79] width 358 height 20
click at [77, 80] on input "Zoek op (scheeps)naam" at bounding box center [194, 77] width 323 height 10
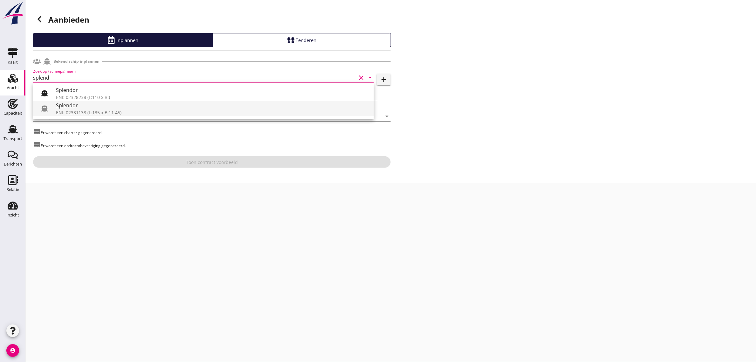
click at [79, 112] on div "ENI: 02331138 (L:135 x B:11.45)" at bounding box center [212, 112] width 313 height 7
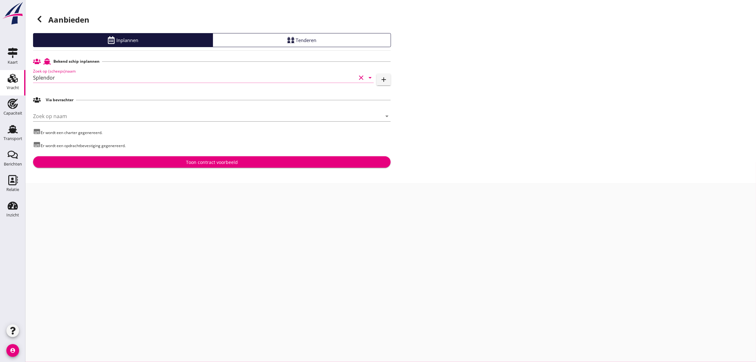
type input "Splendor"
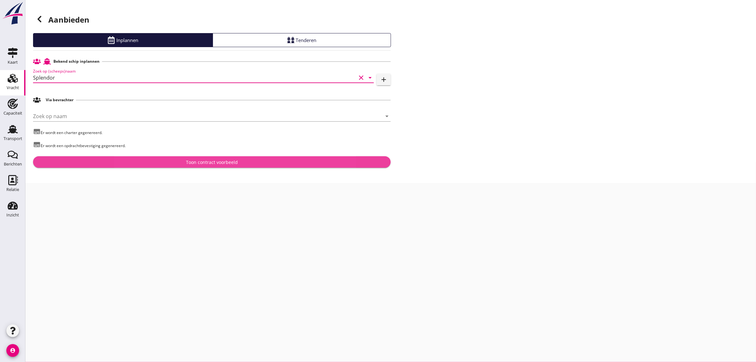
click at [226, 164] on div "Toon contract voorbeeld" at bounding box center [212, 162] width 52 height 7
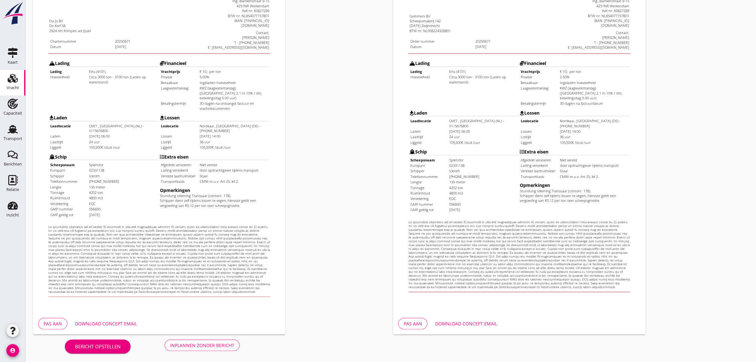
scroll to position [109, 0]
click at [197, 345] on div "Inplannen zonder bericht" at bounding box center [202, 344] width 64 height 7
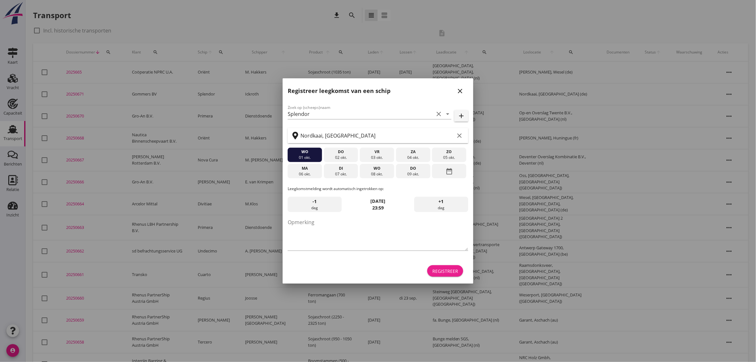
click at [452, 271] on div "Registreer" at bounding box center [445, 270] width 26 height 7
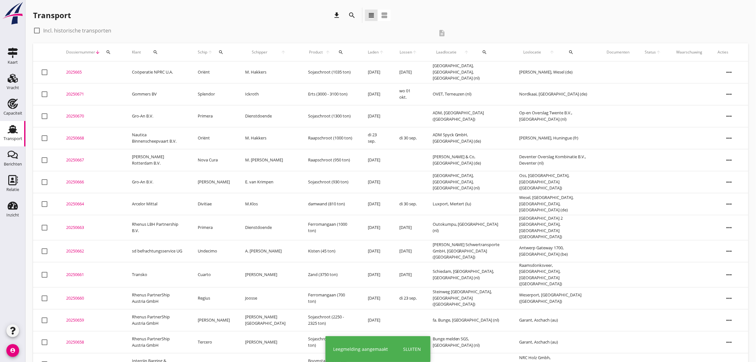
click at [145, 95] on td "Gommers BV" at bounding box center [157, 94] width 66 height 22
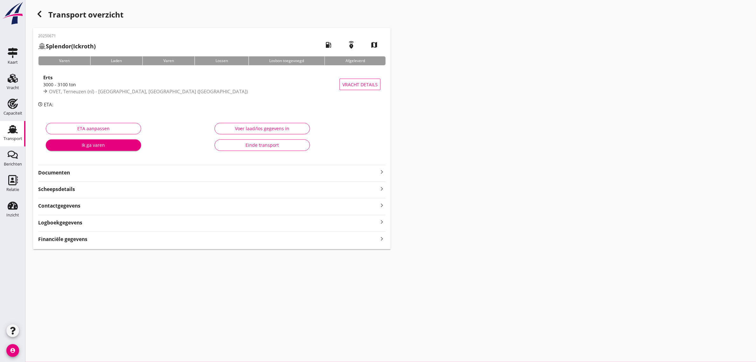
click at [53, 172] on strong "Documenten" at bounding box center [208, 172] width 340 height 7
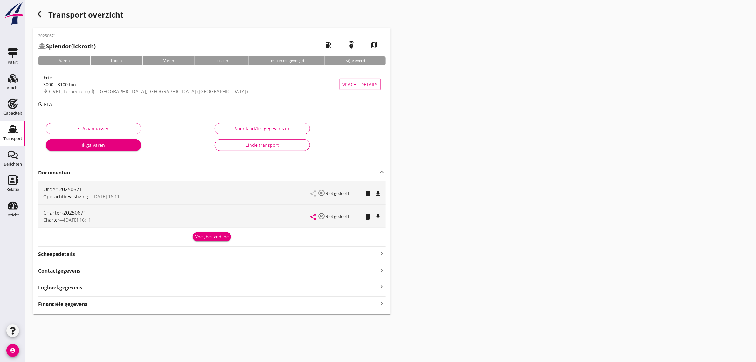
click at [374, 215] on icon "file_download" at bounding box center [378, 217] width 8 height 8
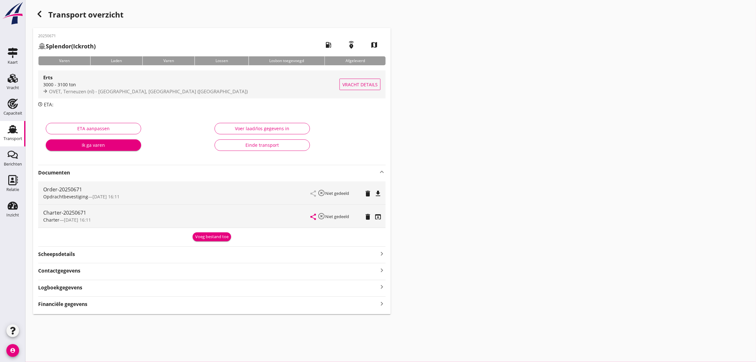
click at [104, 95] on div "Erts 3000 - 3100 ton OVET, Terneuzen (nl) - [GEOGRAPHIC_DATA], [GEOGRAPHIC_DATA…" at bounding box center [191, 84] width 296 height 28
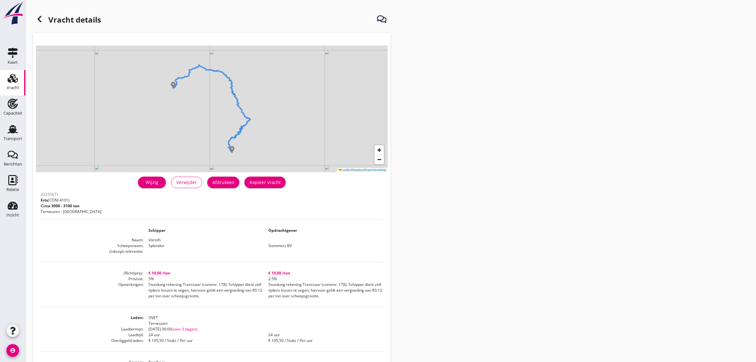
click at [154, 182] on div "Wijzig" at bounding box center [152, 182] width 18 height 7
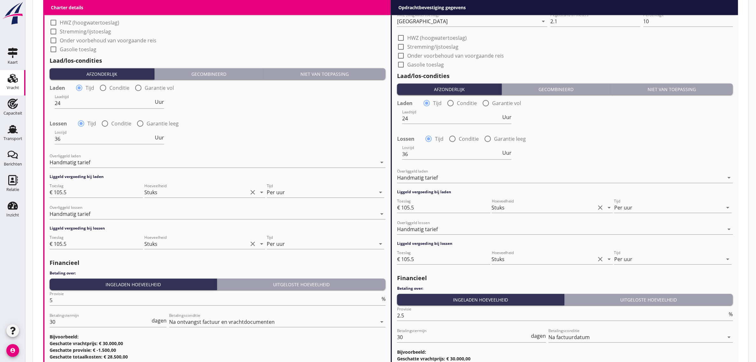
scroll to position [676, 0]
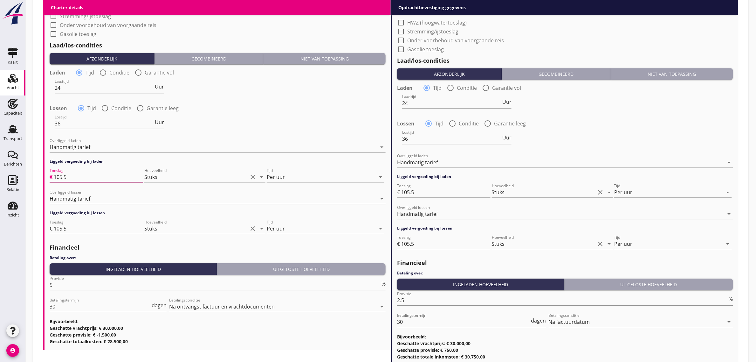
click at [79, 180] on input "105.5" at bounding box center [98, 177] width 89 height 10
type input "105.50"
click at [92, 226] on input "105.5" at bounding box center [98, 228] width 89 height 10
type input "105.50"
click at [425, 190] on input "105.5" at bounding box center [445, 192] width 89 height 10
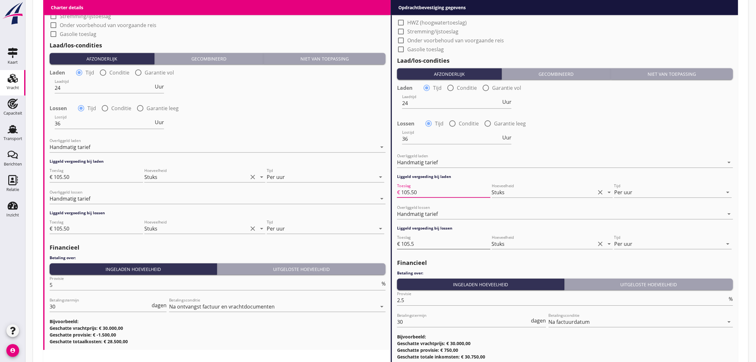
type input "105.50"
click at [426, 242] on input "105.5" at bounding box center [445, 243] width 89 height 10
type input "105.50"
click at [355, 335] on h3 "Geschatte provisie: € -1.500,00" at bounding box center [218, 334] width 336 height 7
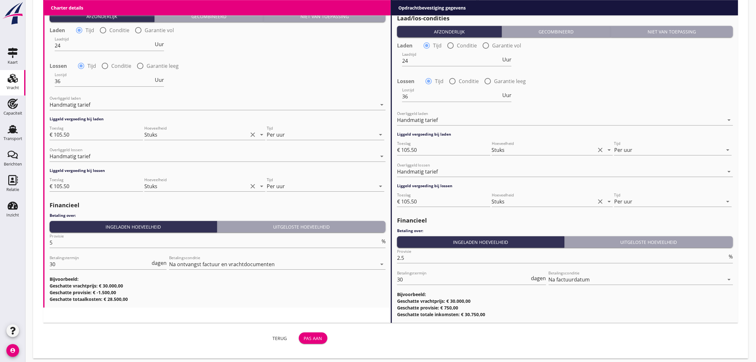
scroll to position [721, 0]
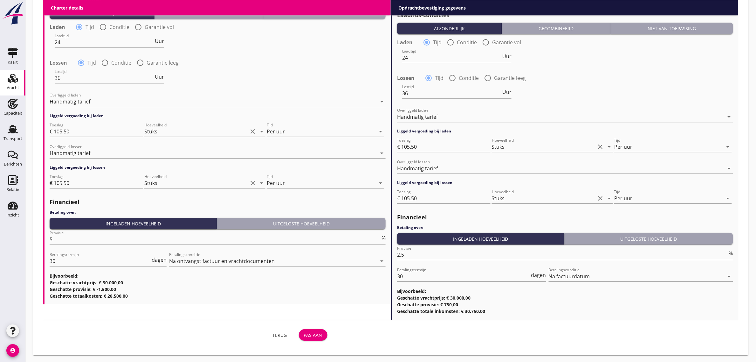
click at [314, 331] on div "Pas aan" at bounding box center [313, 334] width 18 height 7
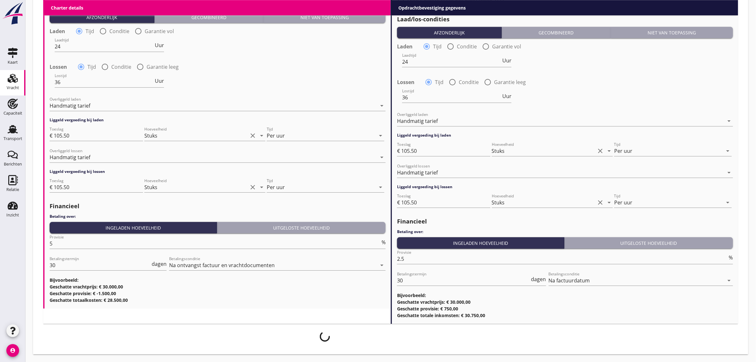
scroll to position [716, 0]
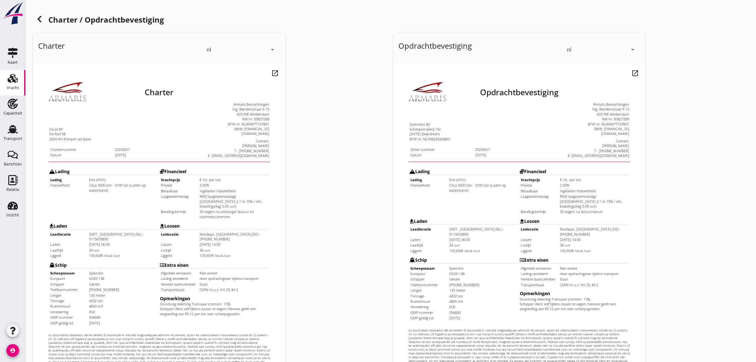
click at [37, 22] on icon at bounding box center [40, 19] width 8 height 8
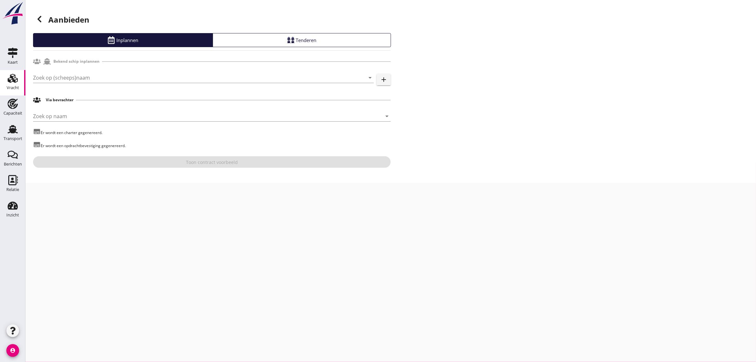
click at [39, 17] on use at bounding box center [40, 19] width 4 height 6
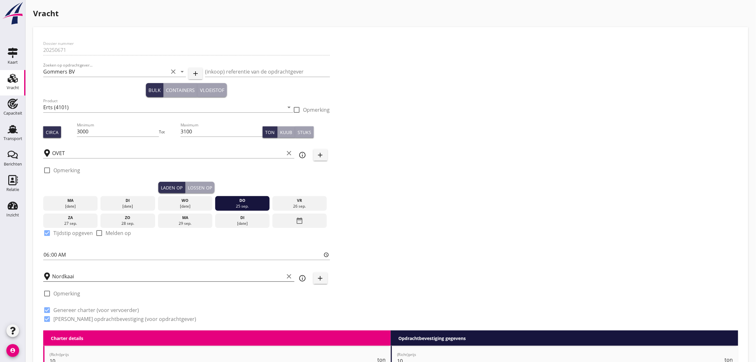
scroll to position [0, 0]
click at [435, 151] on div "Dossier nummer 20250671 Zoeken op opdrachtgever... Gommers BV clear arrow_drop_…" at bounding box center [391, 183] width 700 height 293
drag, startPoint x: 34, startPoint y: 11, endPoint x: 98, endPoint y: 9, distance: 63.3
click at [98, 9] on h1 "Vracht" at bounding box center [390, 13] width 715 height 11
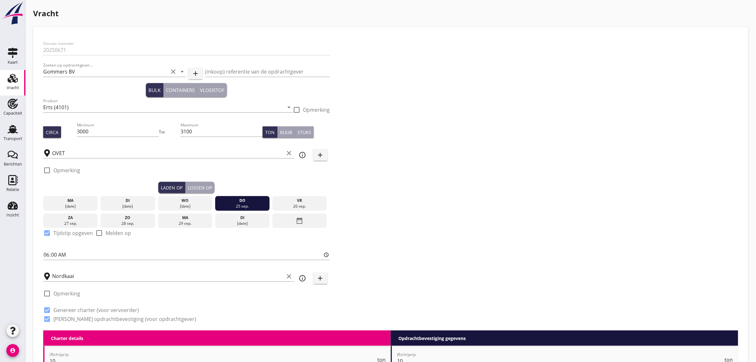
click at [377, 233] on div "Dossier nummer 20250671 Zoeken op opdrachtgever... Gommers BV clear arrow_drop_…" at bounding box center [391, 183] width 700 height 293
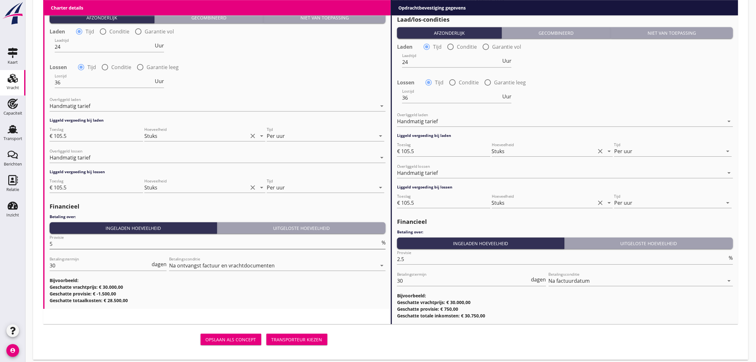
scroll to position [741, 0]
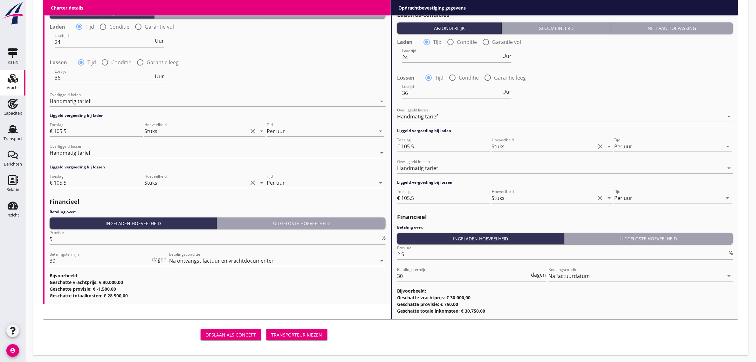
click at [302, 331] on div "Transporteur kiezen" at bounding box center [297, 334] width 51 height 7
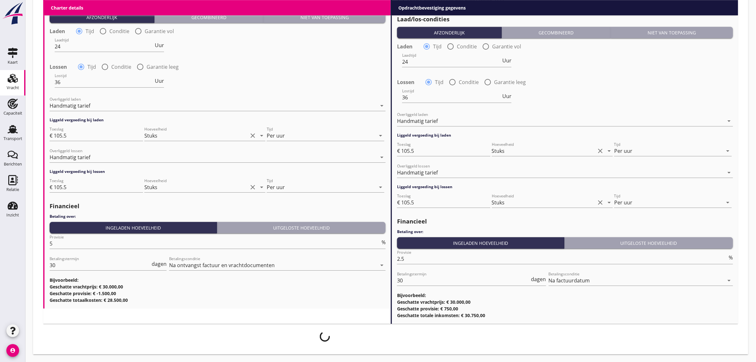
scroll to position [735, 0]
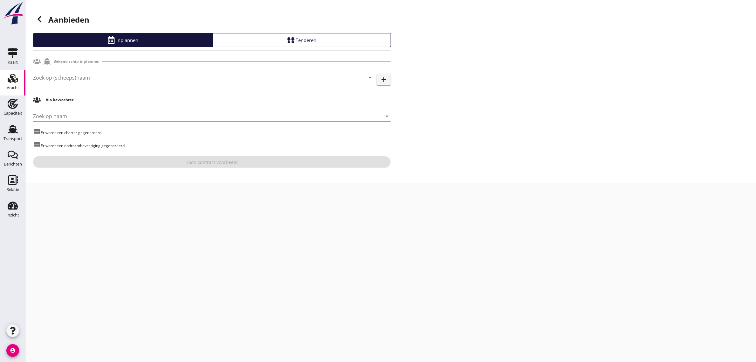
click at [53, 77] on input "Zoek op (scheeps)naam" at bounding box center [194, 77] width 323 height 10
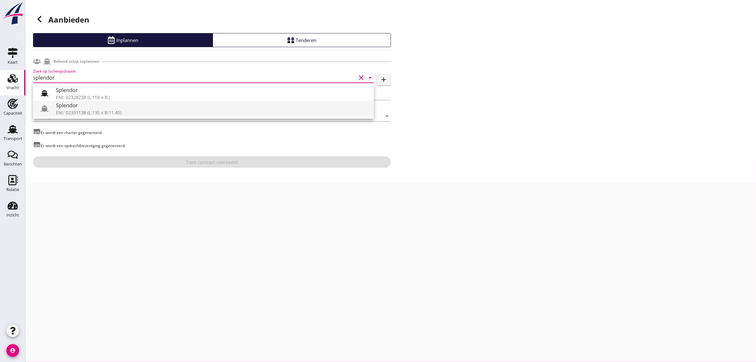
click at [81, 106] on div "Splendor" at bounding box center [212, 105] width 313 height 8
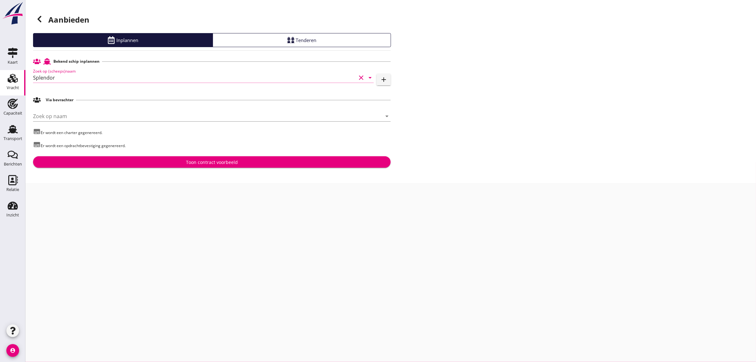
type input "Splendor"
click at [169, 170] on div "Aanbieden Inplannen Tenderen Bekend schip inplannen Zoek op (scheeps)naam Splen…" at bounding box center [390, 91] width 731 height 183
click at [169, 166] on button "Toon contract voorbeeld" at bounding box center [212, 161] width 358 height 11
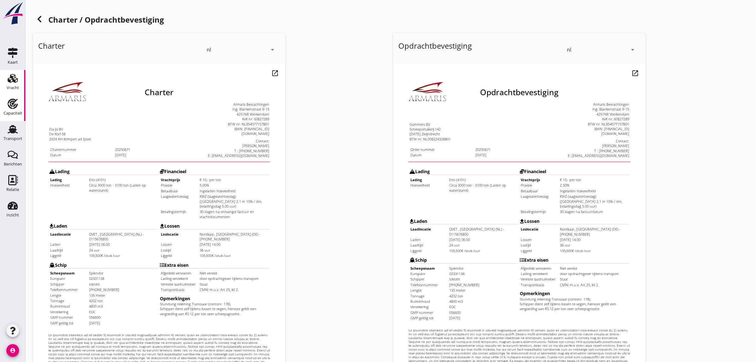
click at [10, 113] on div "Capaciteit" at bounding box center [12, 113] width 19 height 4
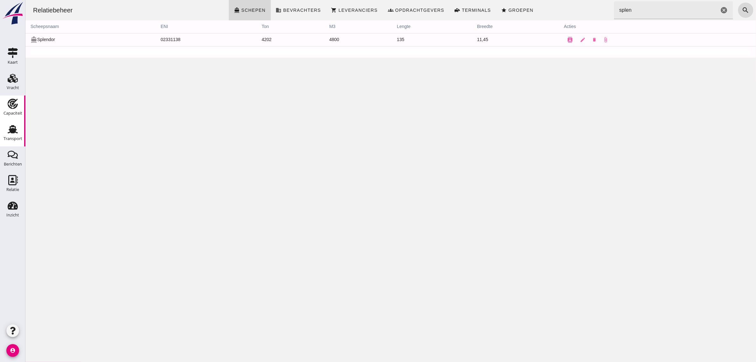
click at [14, 137] on div "Transport" at bounding box center [12, 138] width 19 height 4
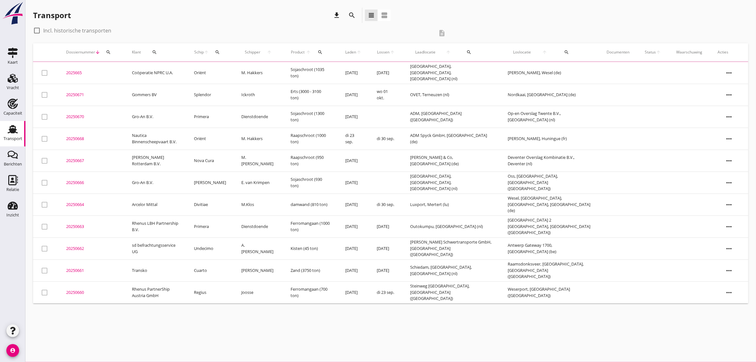
click at [211, 94] on td "Splendor" at bounding box center [209, 95] width 47 height 22
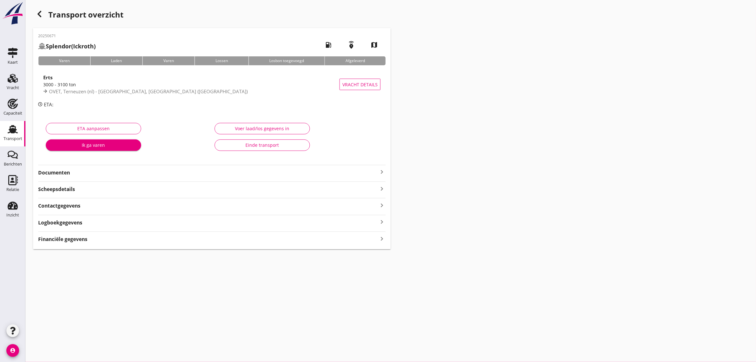
click at [54, 169] on strong "Documenten" at bounding box center [208, 172] width 340 height 7
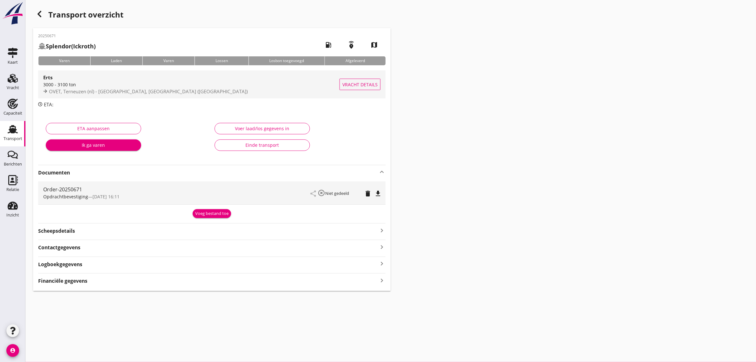
click at [69, 88] on span "OVET, Terneuzen (nl) - [GEOGRAPHIC_DATA], [GEOGRAPHIC_DATA] ([GEOGRAPHIC_DATA])" at bounding box center [148, 91] width 199 height 6
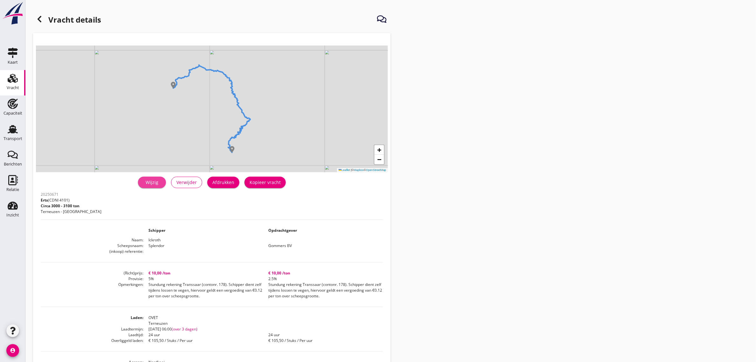
click at [150, 183] on div "Wijzig" at bounding box center [152, 182] width 18 height 7
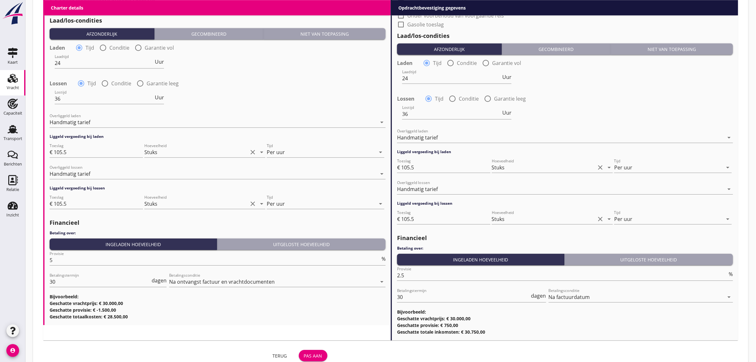
scroll to position [721, 0]
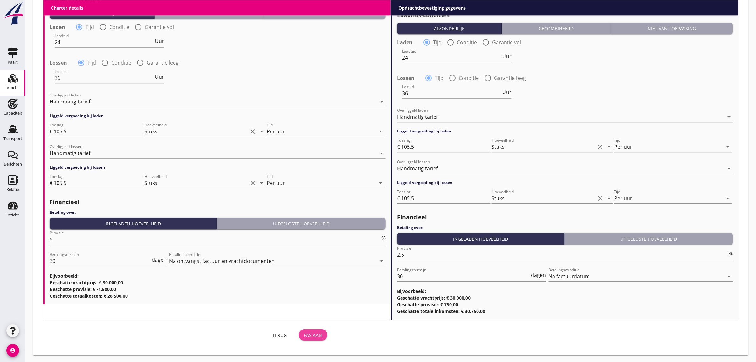
click at [314, 334] on div "Pas aan" at bounding box center [313, 334] width 18 height 7
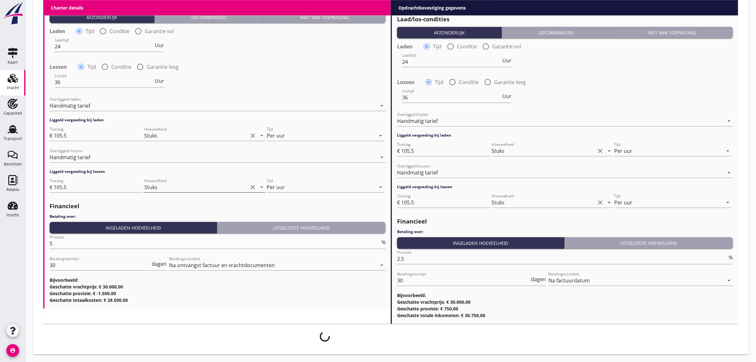
scroll to position [716, 0]
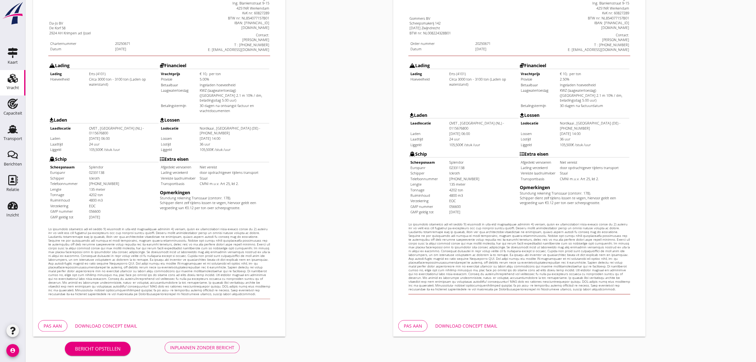
scroll to position [109, 0]
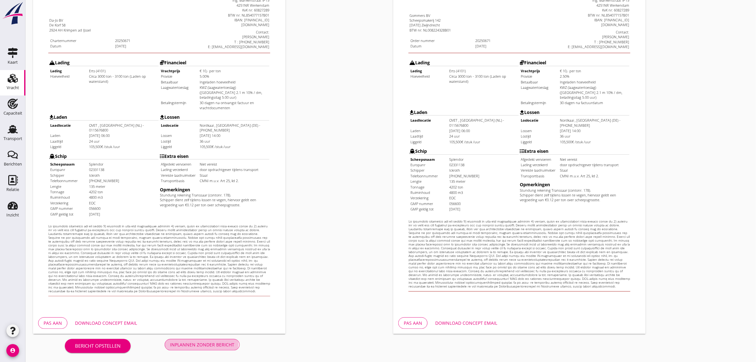
click at [207, 345] on div "Inplannen zonder bericht" at bounding box center [202, 344] width 64 height 7
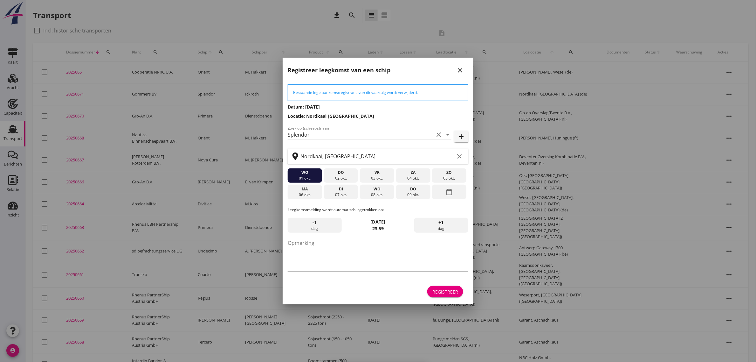
click at [445, 293] on div "Registreer" at bounding box center [445, 291] width 26 height 7
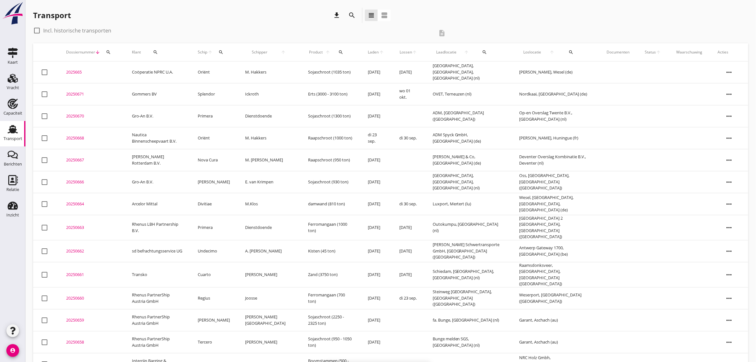
click at [221, 94] on td "Splendor" at bounding box center [213, 94] width 47 height 22
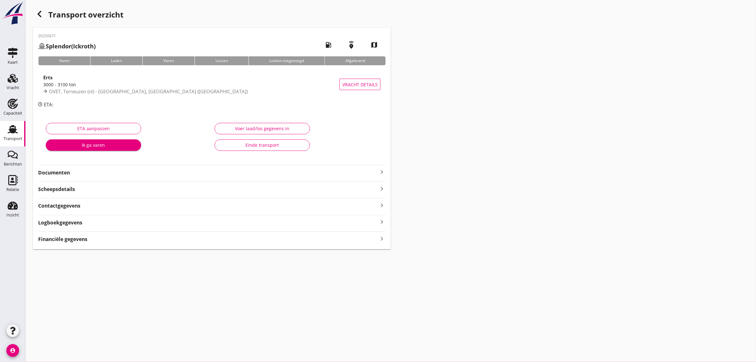
click at [54, 174] on strong "Documenten" at bounding box center [208, 172] width 340 height 7
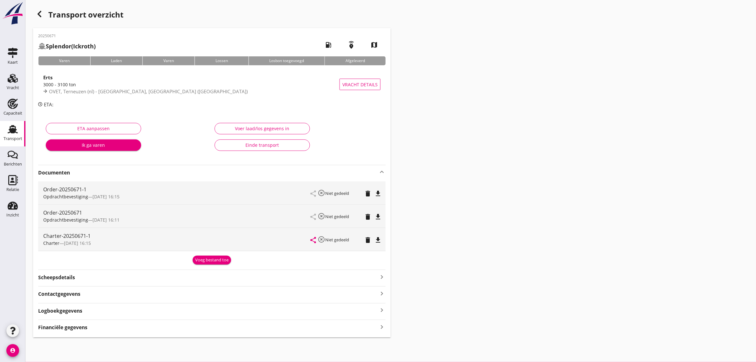
click at [378, 241] on icon "file_download" at bounding box center [378, 240] width 8 height 8
click at [19, 131] on div "Transport" at bounding box center [12, 129] width 15 height 10
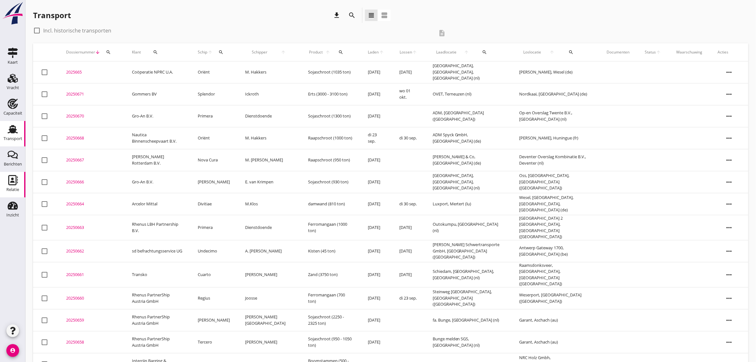
click at [14, 179] on icon "Relatie" at bounding box center [13, 180] width 10 height 10
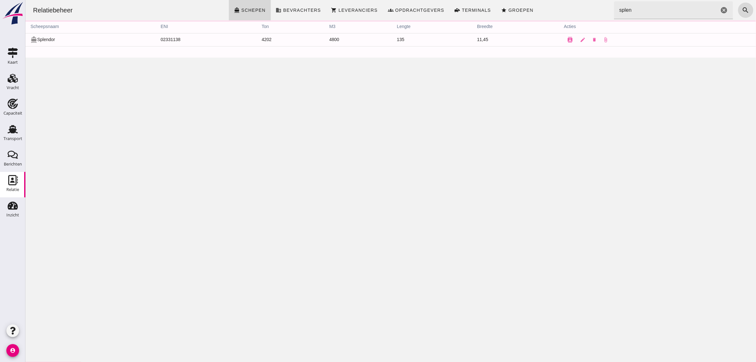
click at [643, 5] on input "splen" at bounding box center [666, 10] width 105 height 18
click at [10, 132] on use at bounding box center [13, 129] width 10 height 8
